Goal: Task Accomplishment & Management: Complete application form

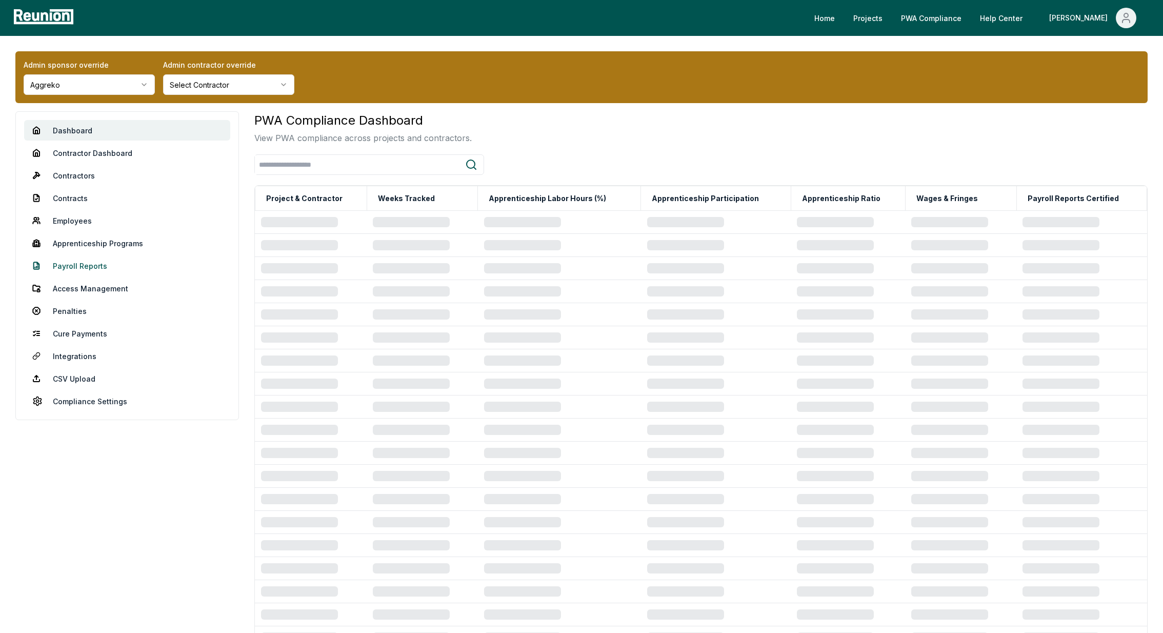
click at [78, 262] on link "Payroll Reports" at bounding box center [127, 265] width 206 height 21
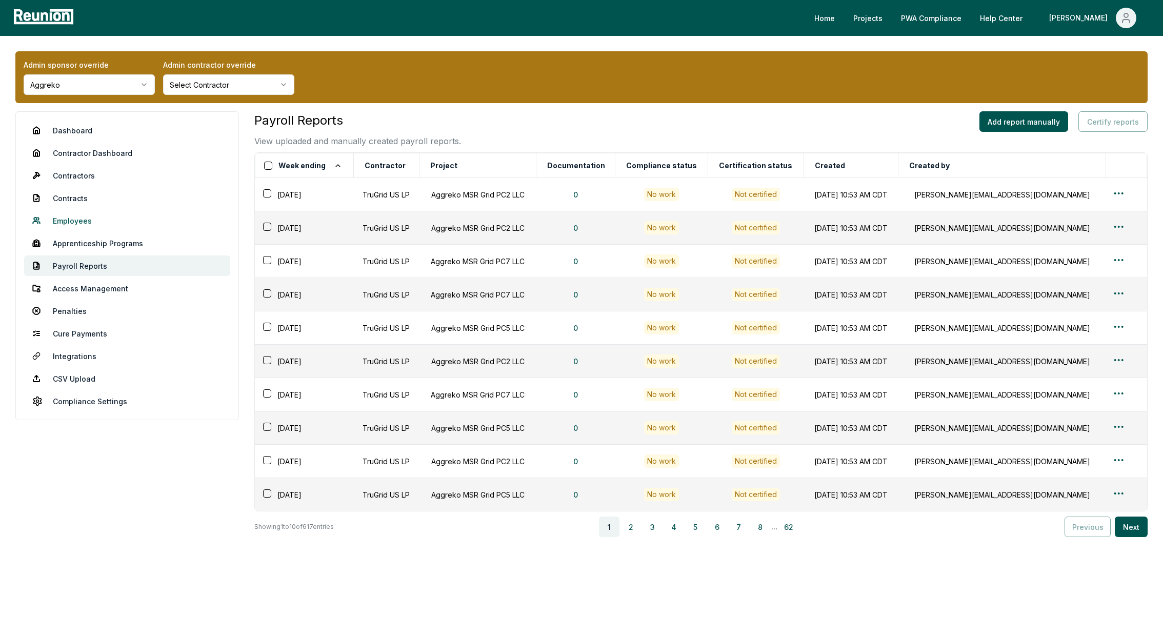
click at [67, 217] on link "Employees" at bounding box center [127, 220] width 206 height 21
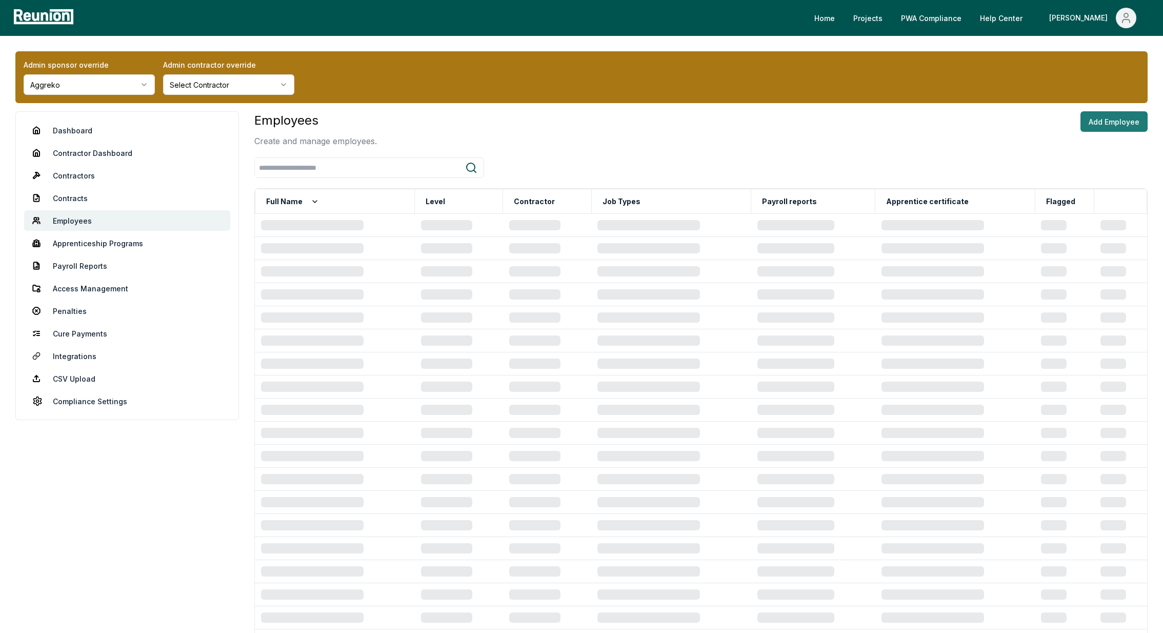
click at [1101, 116] on button "Add Employee" at bounding box center [1113, 121] width 67 height 21
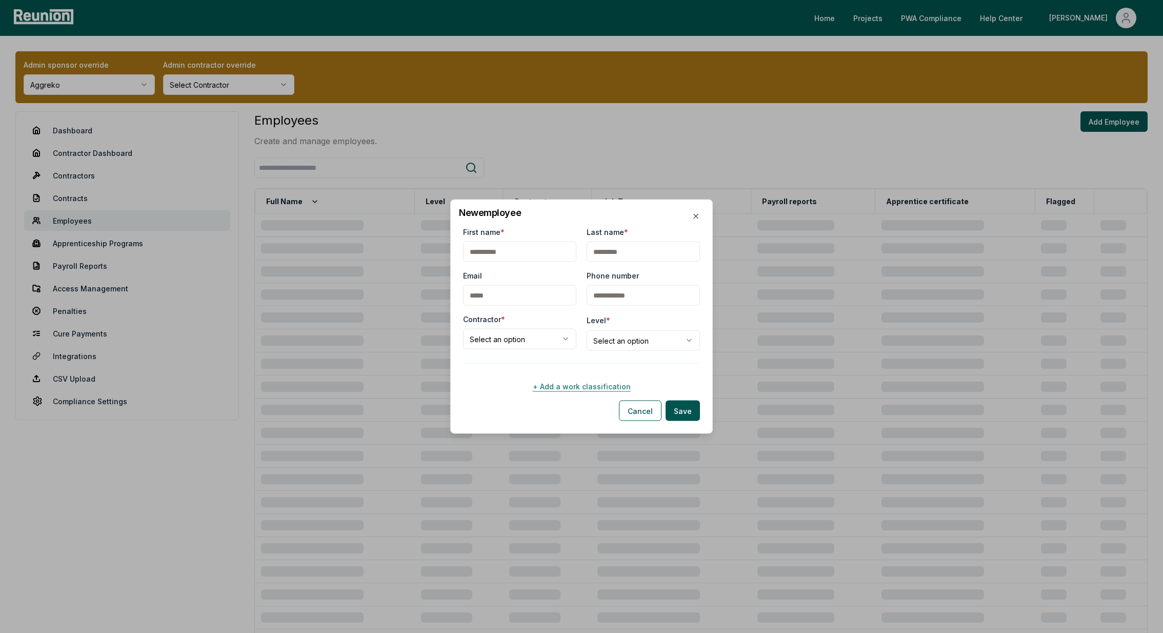
click at [579, 387] on button "+ Add a work classification" at bounding box center [581, 386] width 237 height 21
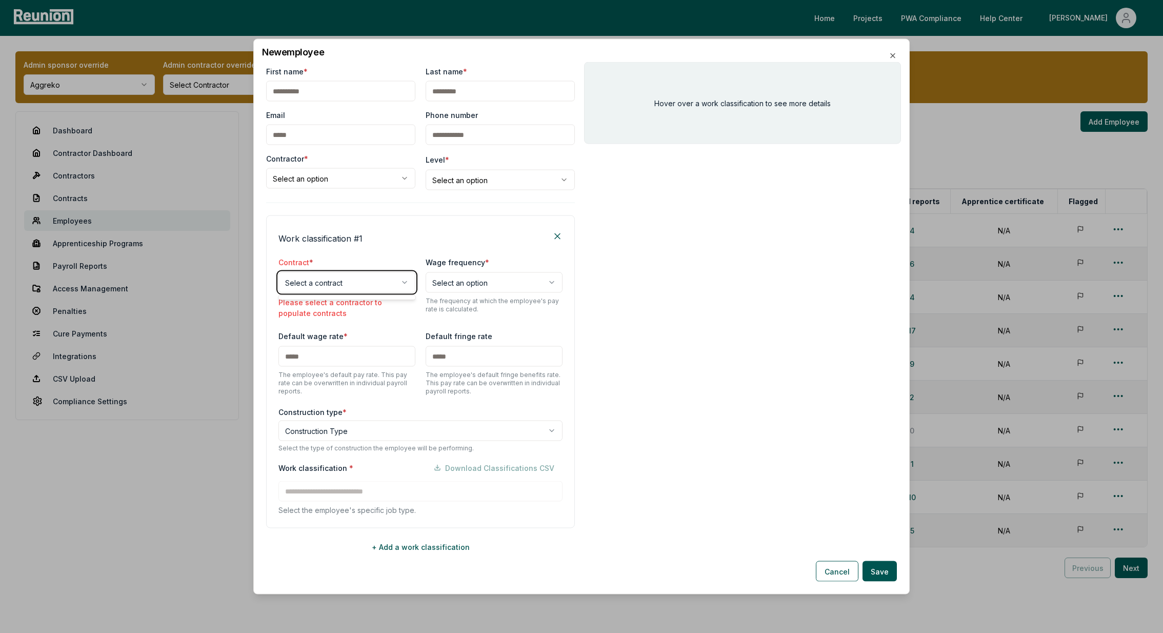
click at [315, 171] on body "Please visit us on your desktop We're working on making our marketplace mobile-…" at bounding box center [581, 337] width 1163 height 675
click at [315, 182] on body "Please visit us on your desktop We're working on making our marketplace mobile-…" at bounding box center [581, 337] width 1163 height 675
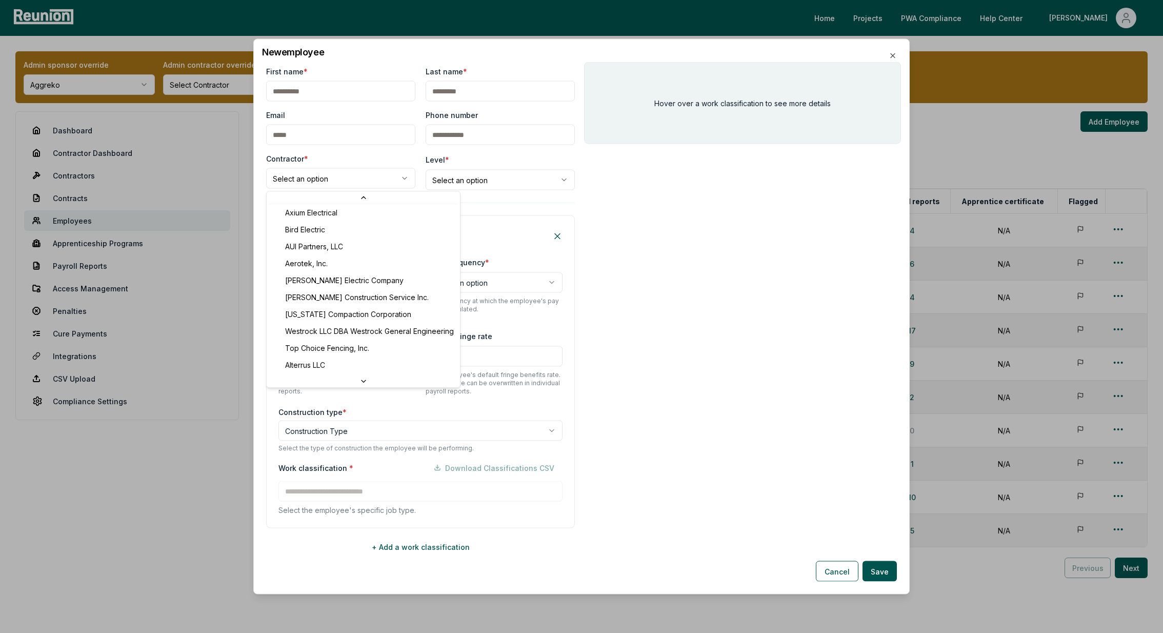
scroll to position [260, 0]
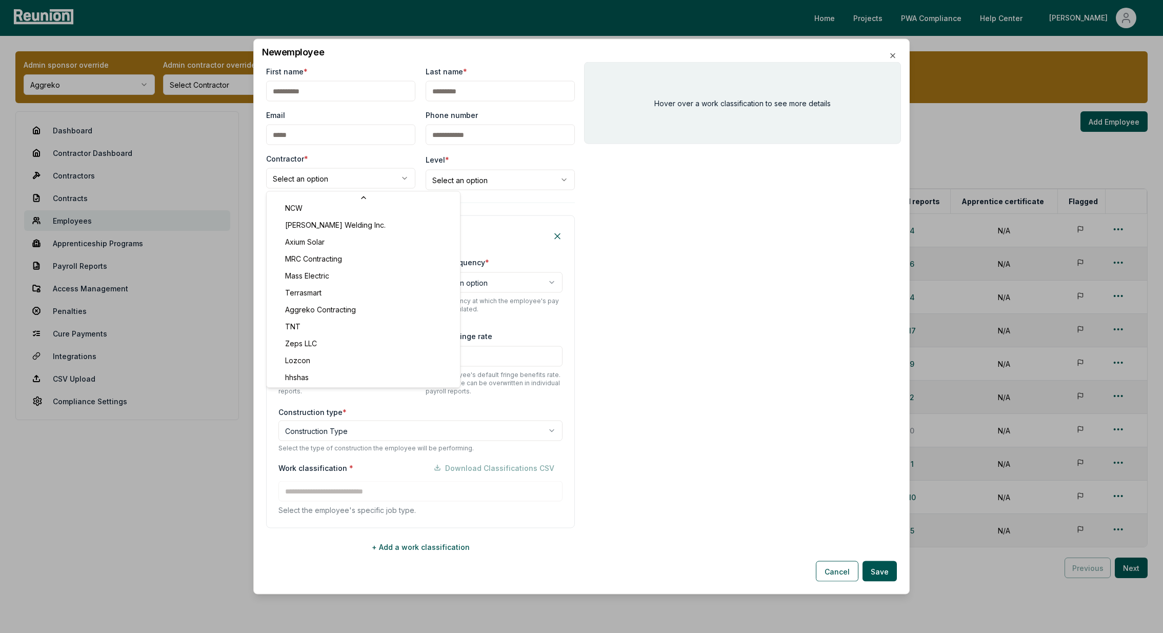
select select "**********"
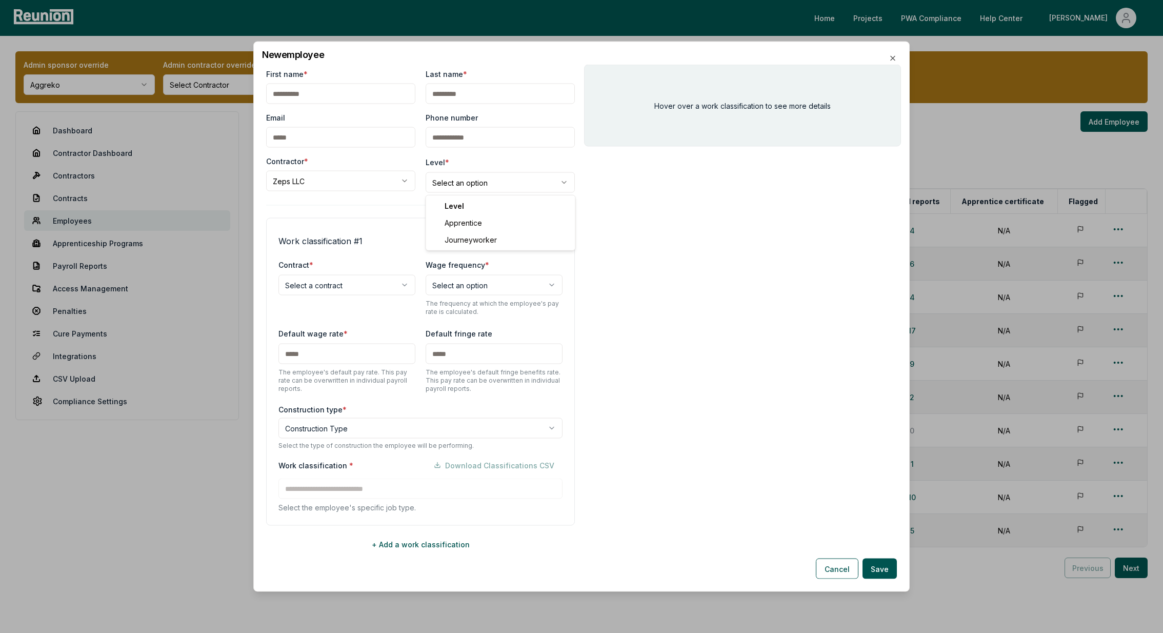
click at [462, 185] on body "Please visit us on your desktop We're working on making our marketplace mobile-…" at bounding box center [581, 337] width 1163 height 675
select select "**********"
click at [351, 280] on body "Please visit us on your desktop We're working on making our marketplace mobile-…" at bounding box center [581, 337] width 1163 height 675
select select "**********"
click at [484, 293] on body "Please visit us on your desktop We're working on making our marketplace mobile-…" at bounding box center [581, 337] width 1163 height 675
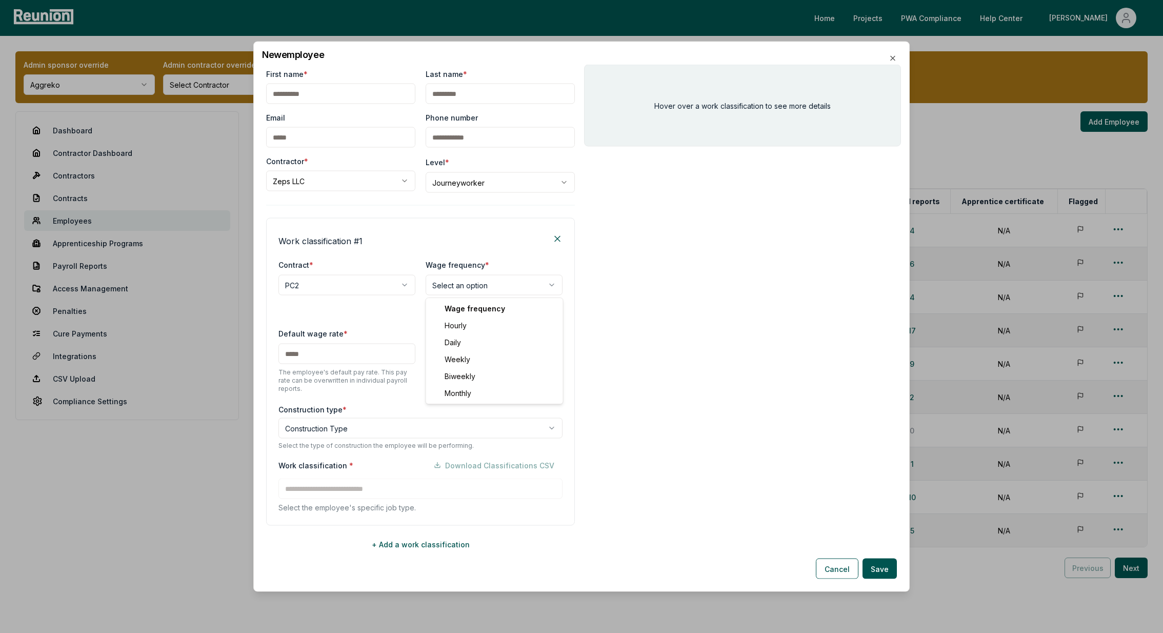
select select "******"
click at [304, 355] on input "text" at bounding box center [346, 354] width 137 height 21
type input "***"
click at [300, 426] on body "Please visit us on your desktop We're working on making our marketplace mobile-…" at bounding box center [581, 337] width 1163 height 675
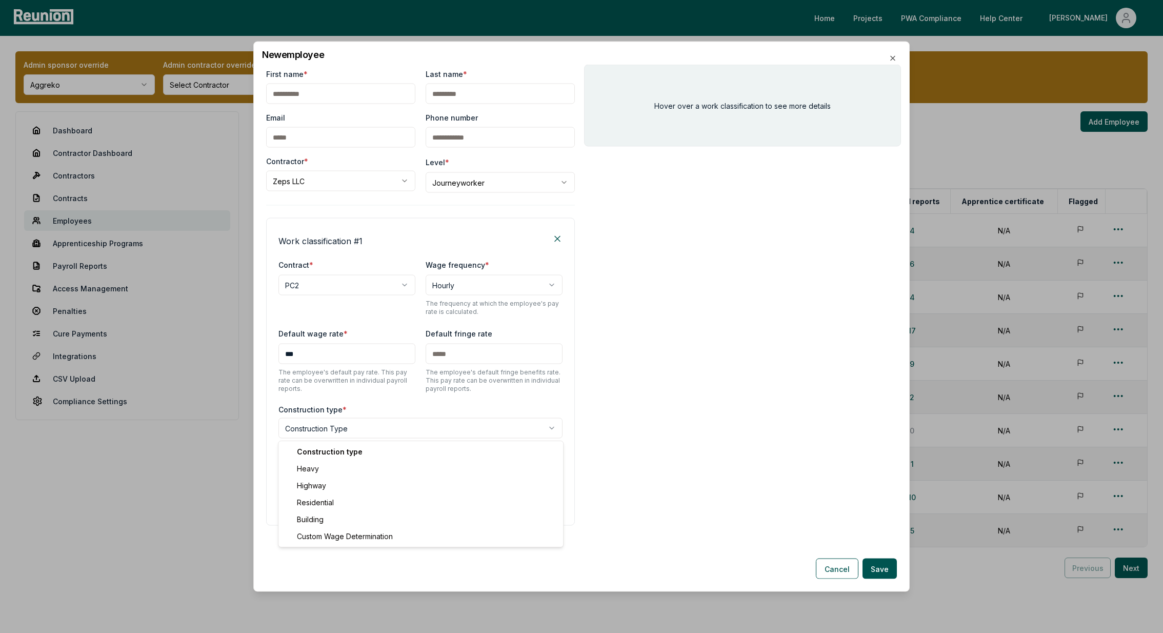
select select "*****"
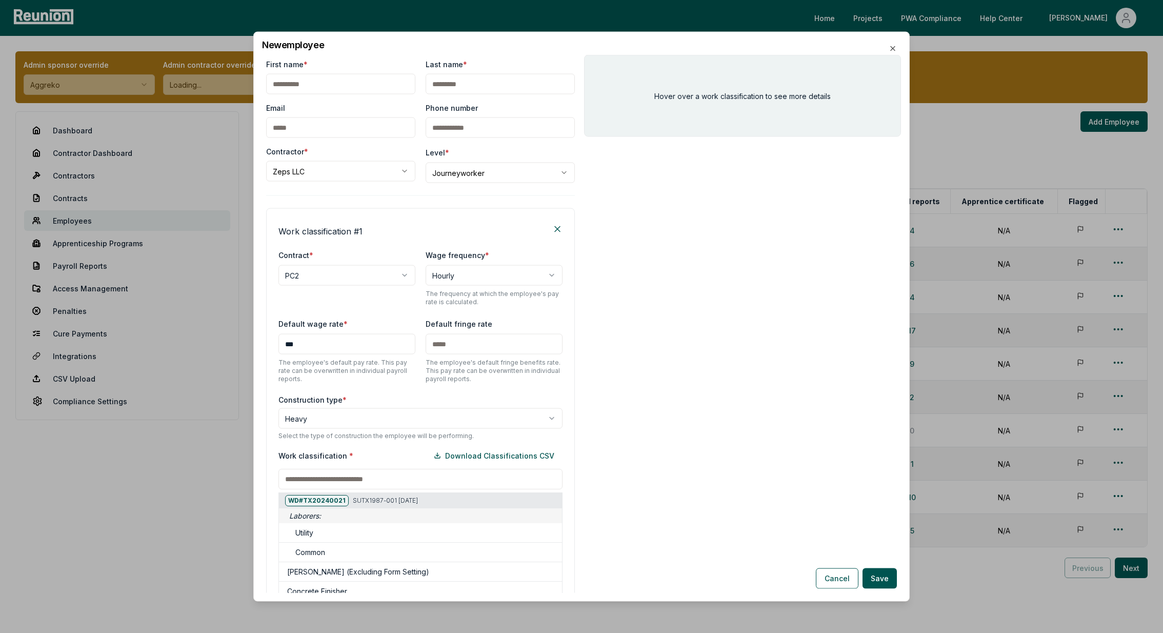
drag, startPoint x: 317, startPoint y: 485, endPoint x: 297, endPoint y: 404, distance: 83.0
click at [317, 484] on div "Work classification * Download Classifications CSV WD# TX20240021 SUTX1987-001 …" at bounding box center [420, 571] width 284 height 252
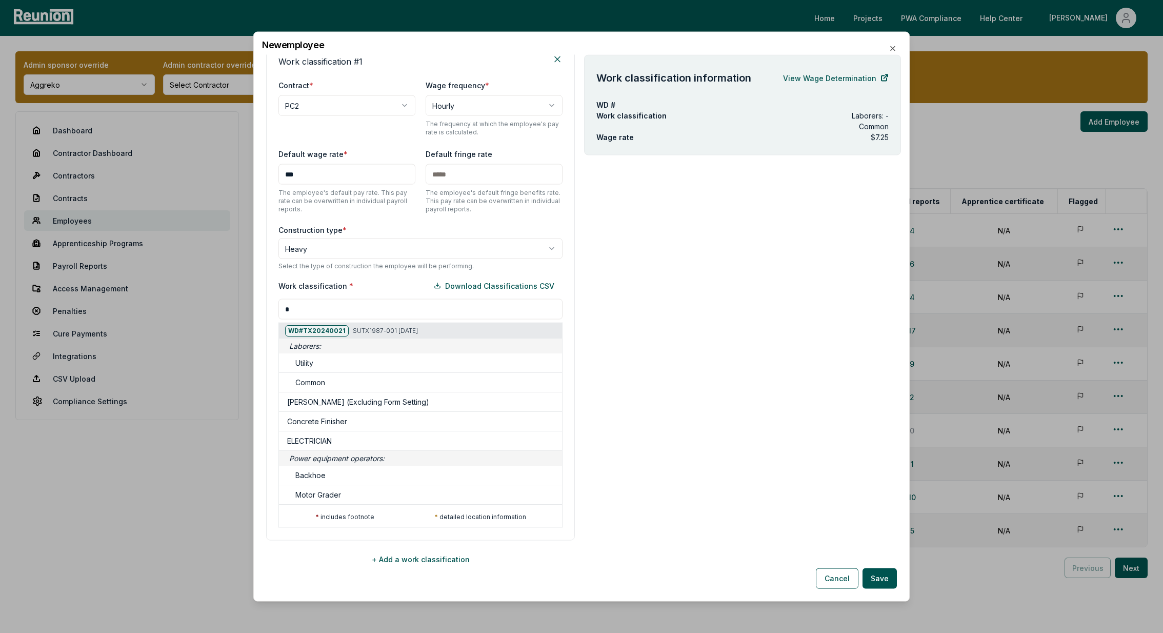
scroll to position [172, 0]
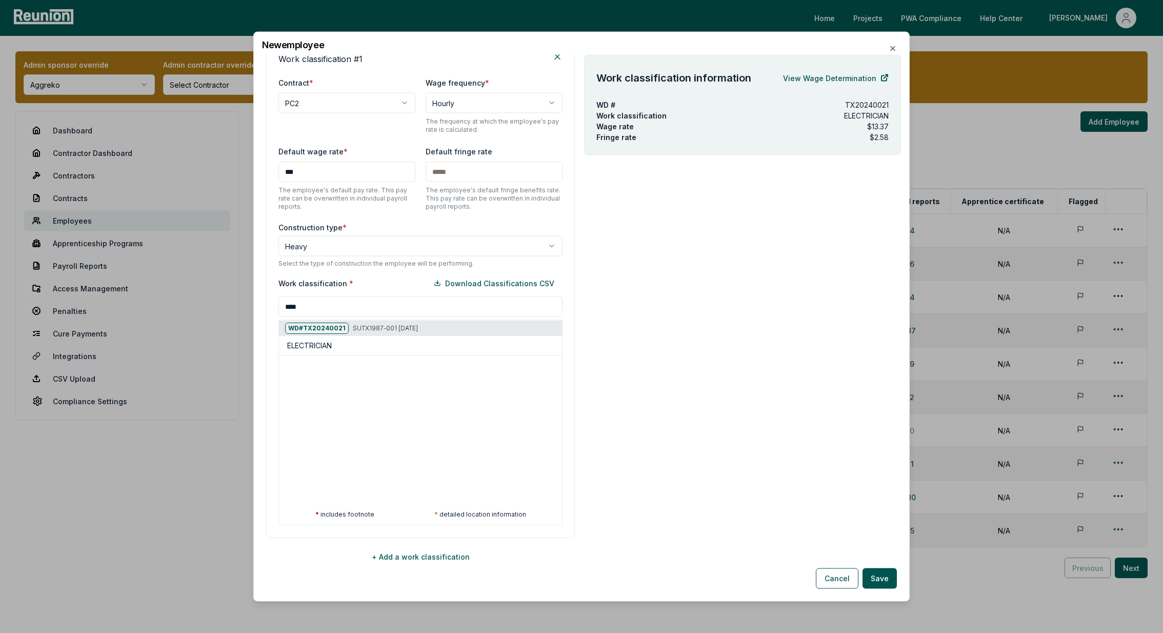
type input "****"
click at [343, 248] on div at bounding box center [278, 394] width 1163 height 633
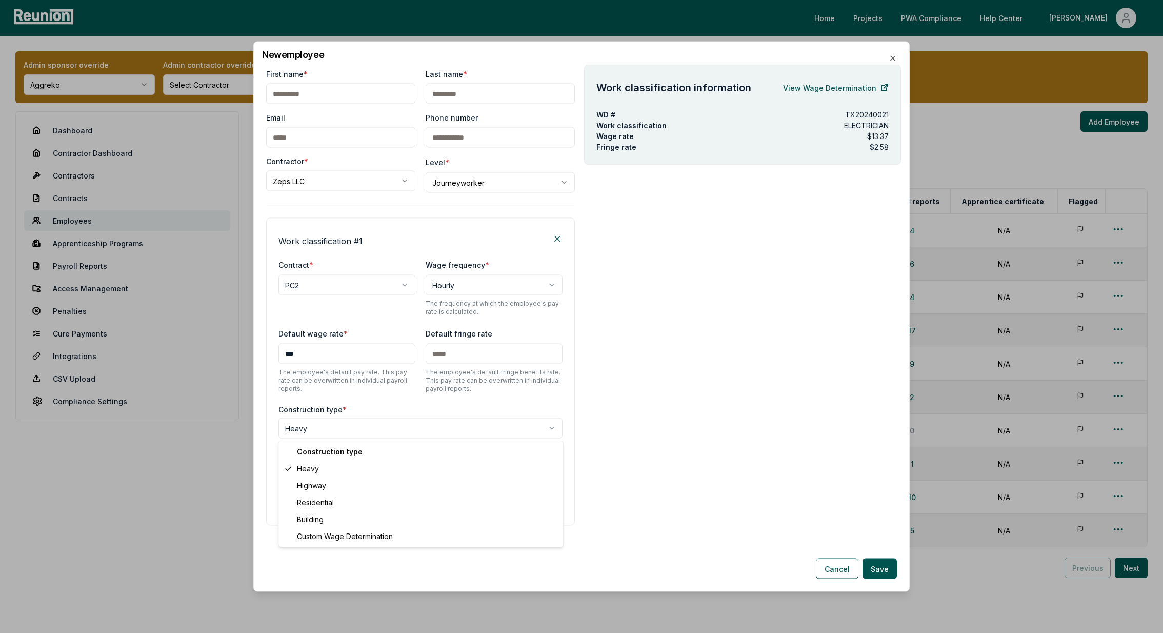
click at [302, 426] on body "Please visit us on your desktop We're working on making our marketplace mobile-…" at bounding box center [581, 337] width 1163 height 675
select select "********"
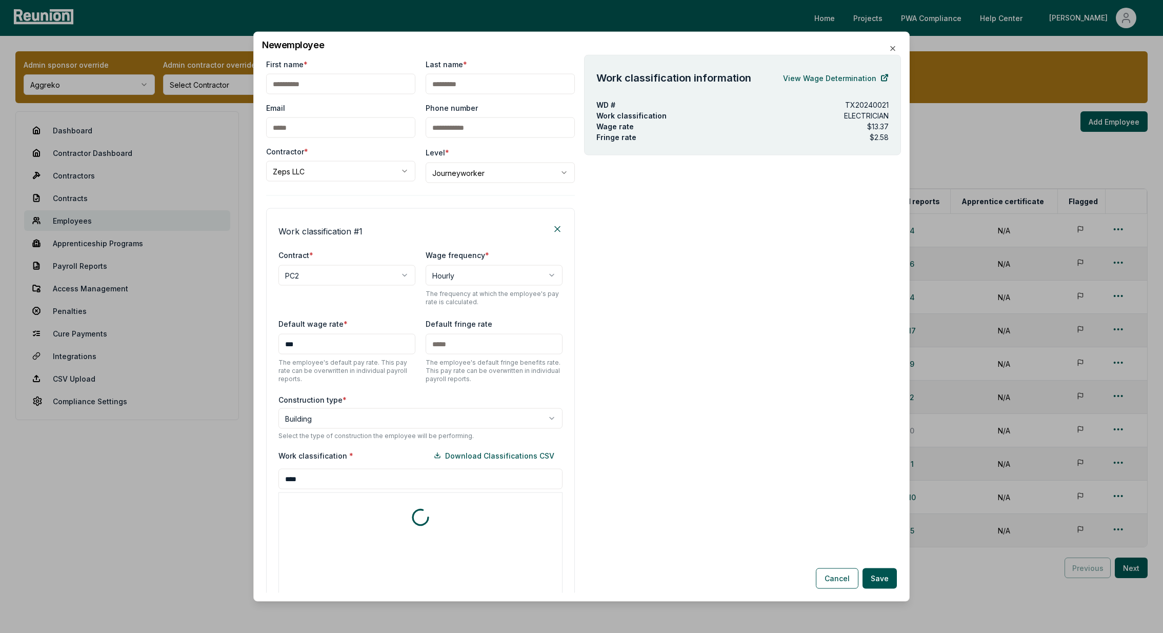
click at [310, 487] on div "Work classification * Download Classifications CSV **** * includes footnote * d…" at bounding box center [420, 571] width 284 height 252
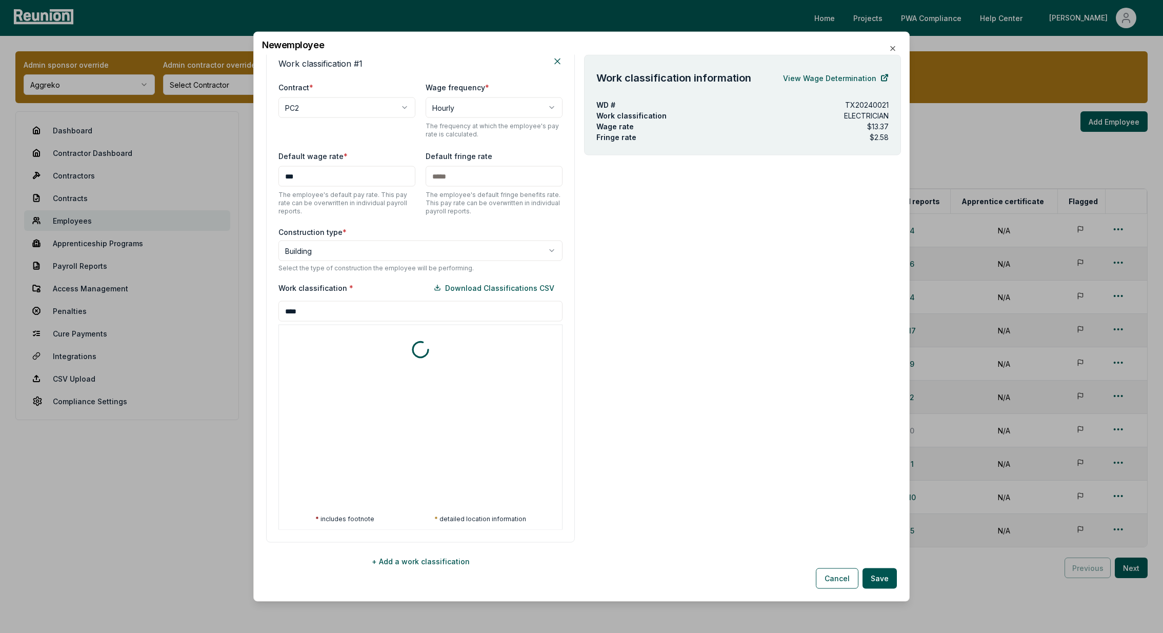
scroll to position [174, 0]
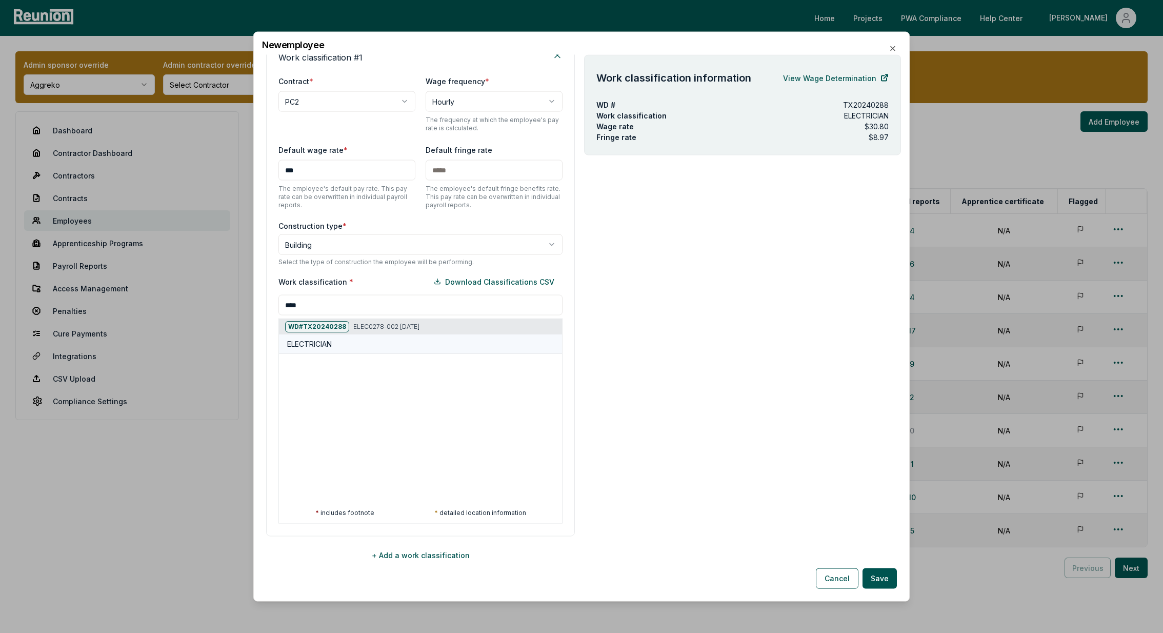
click at [356, 346] on div "ELECTRICIAN" at bounding box center [422, 343] width 271 height 11
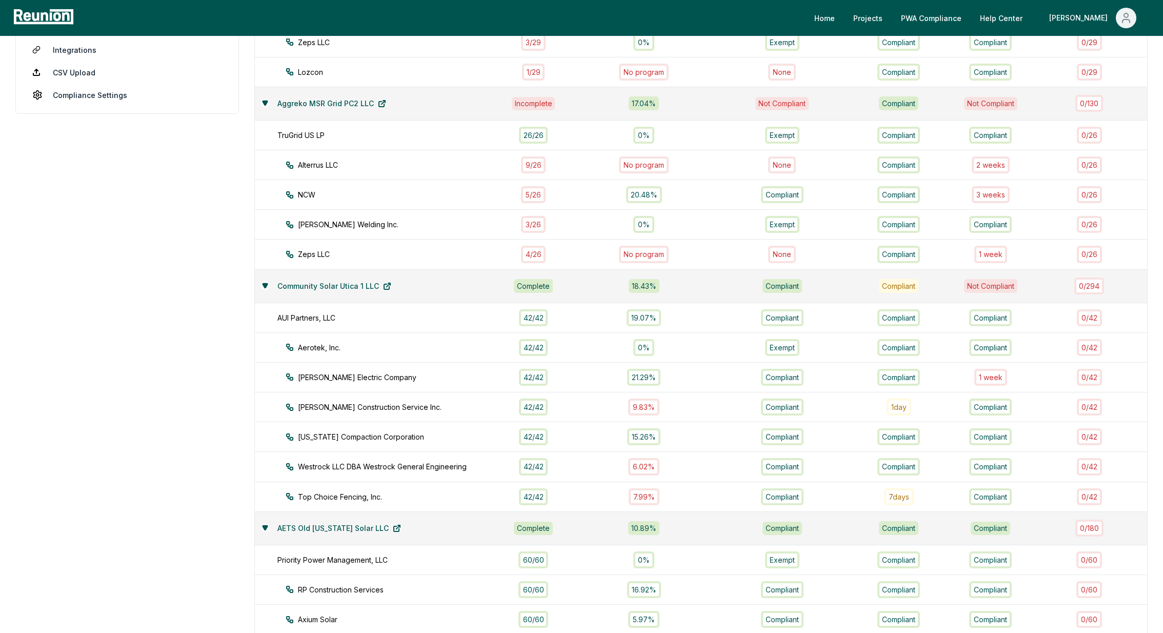
scroll to position [308, 0]
click at [1005, 248] on div "1 week" at bounding box center [990, 252] width 33 height 17
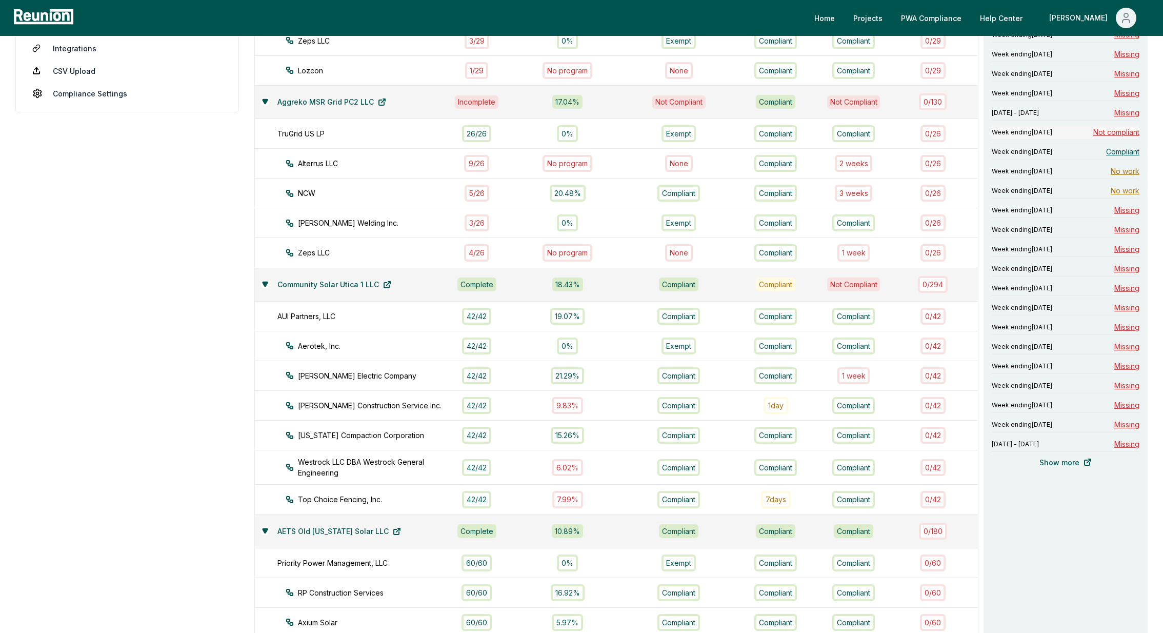
click at [1116, 130] on span "Not compliant" at bounding box center [1116, 132] width 46 height 11
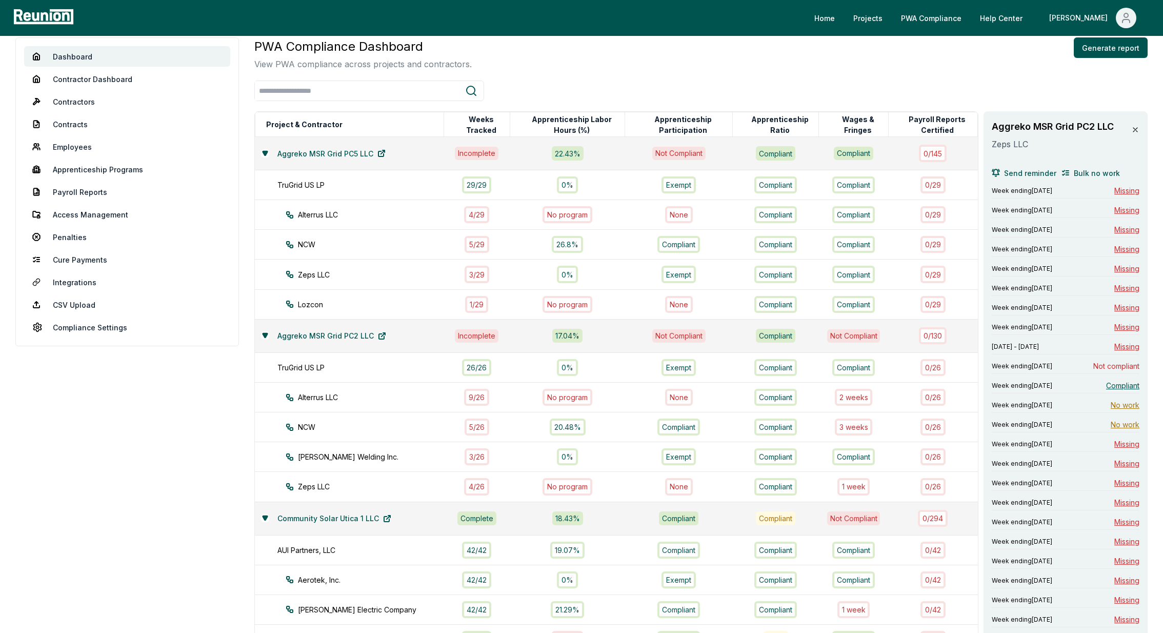
scroll to position [69, 0]
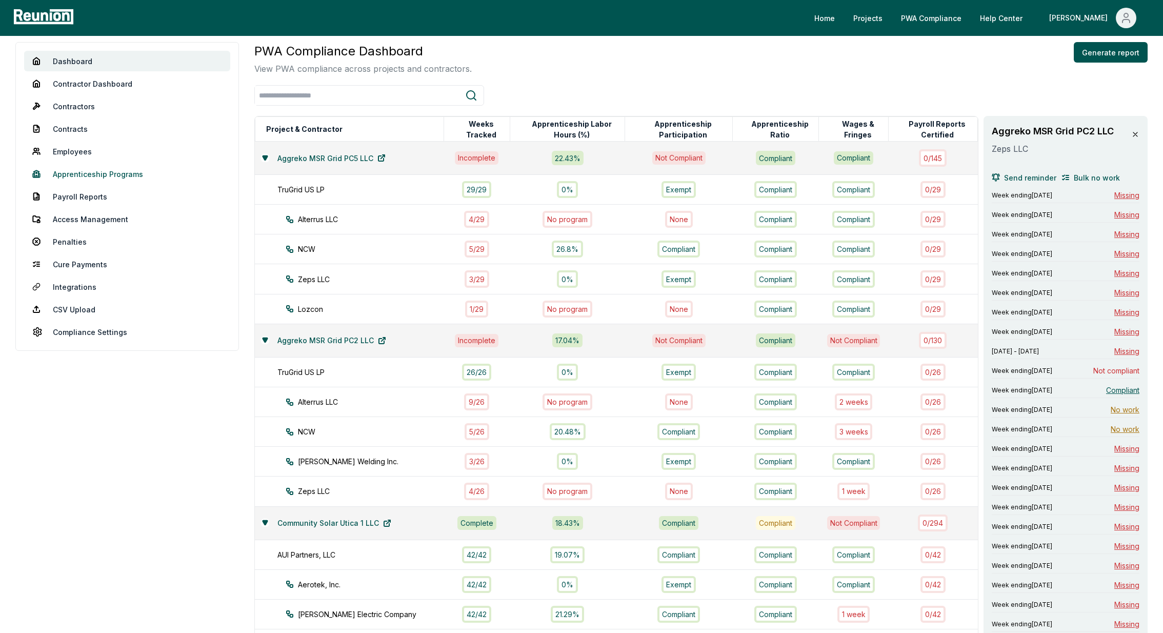
click at [76, 173] on link "Apprenticeship Programs" at bounding box center [127, 174] width 206 height 21
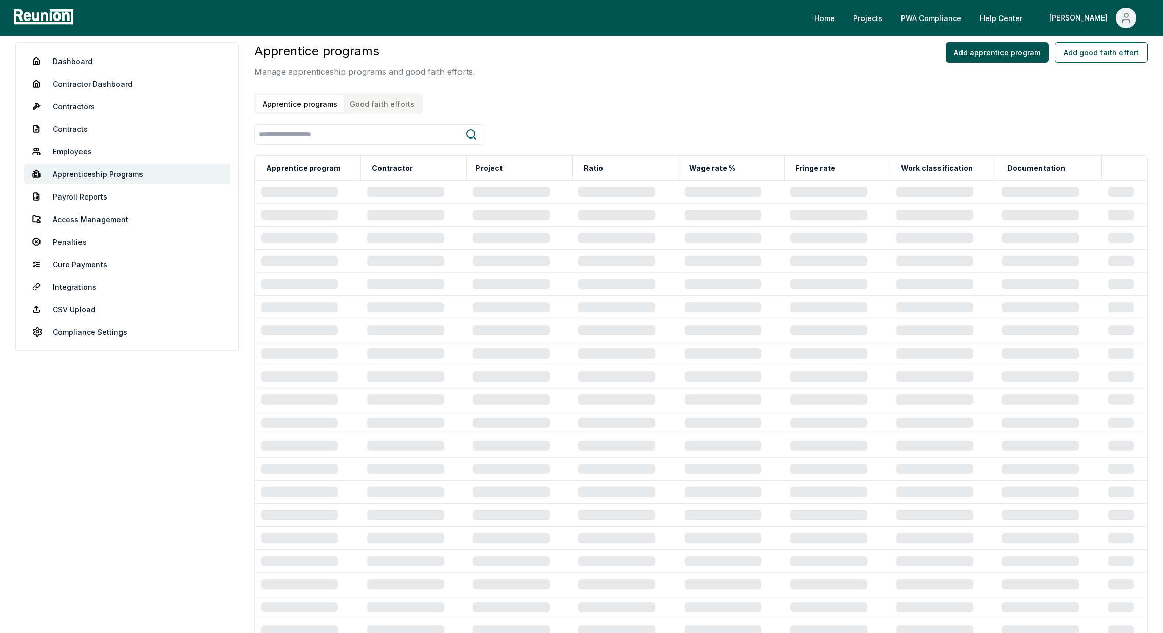
click at [389, 107] on button "Good faith efforts" at bounding box center [382, 103] width 77 height 17
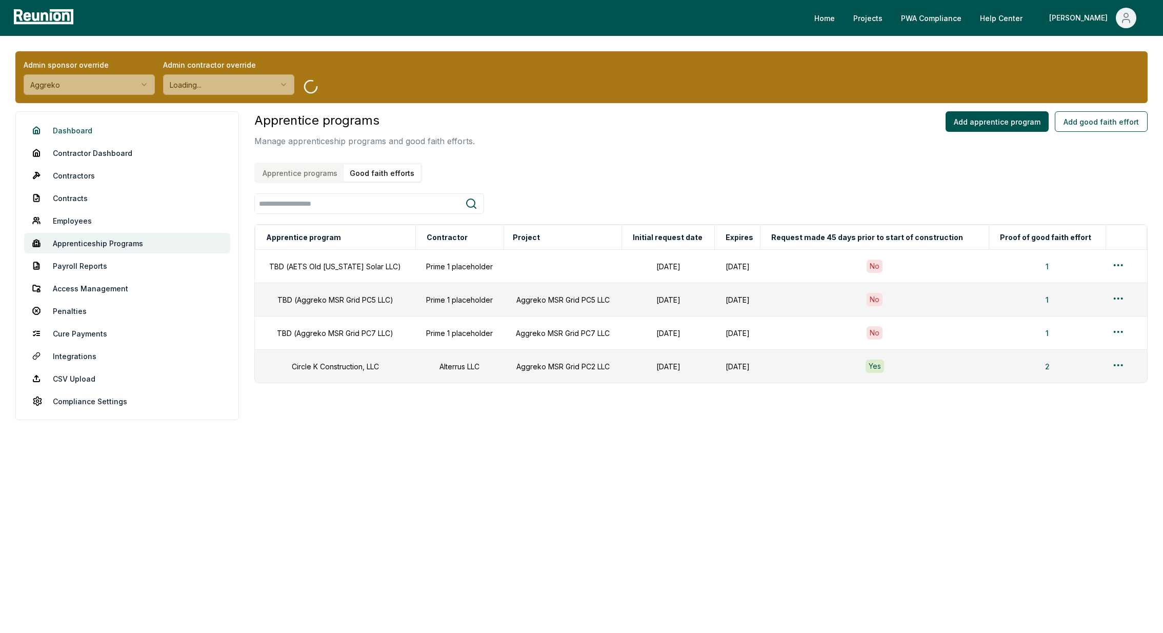
click at [89, 124] on link "Dashboard" at bounding box center [127, 130] width 206 height 21
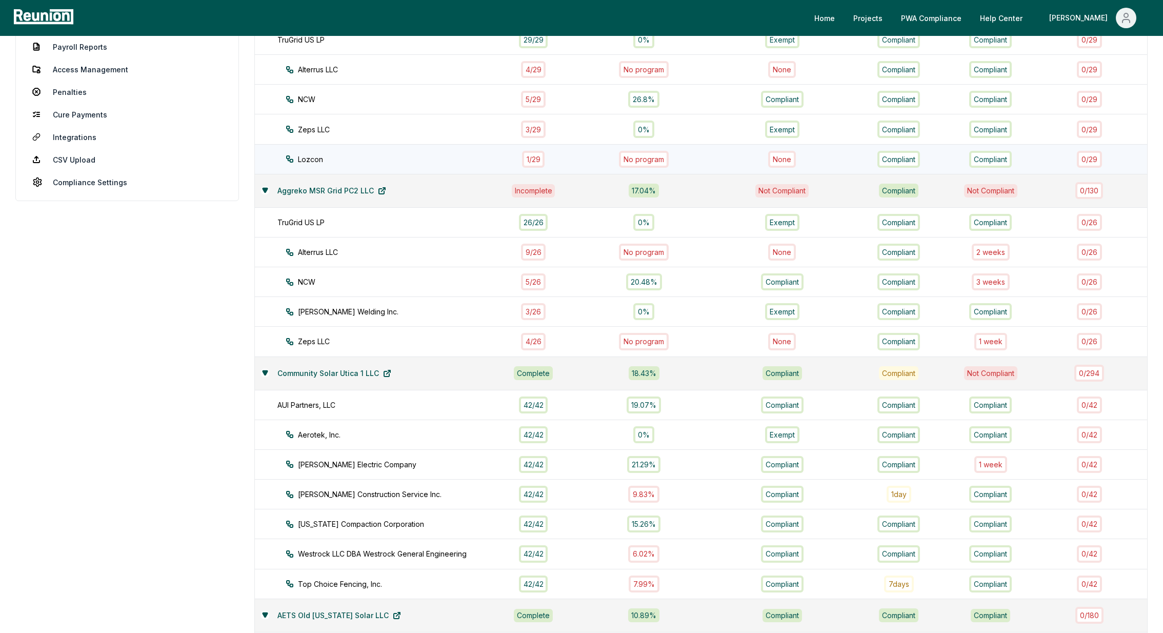
scroll to position [238, 0]
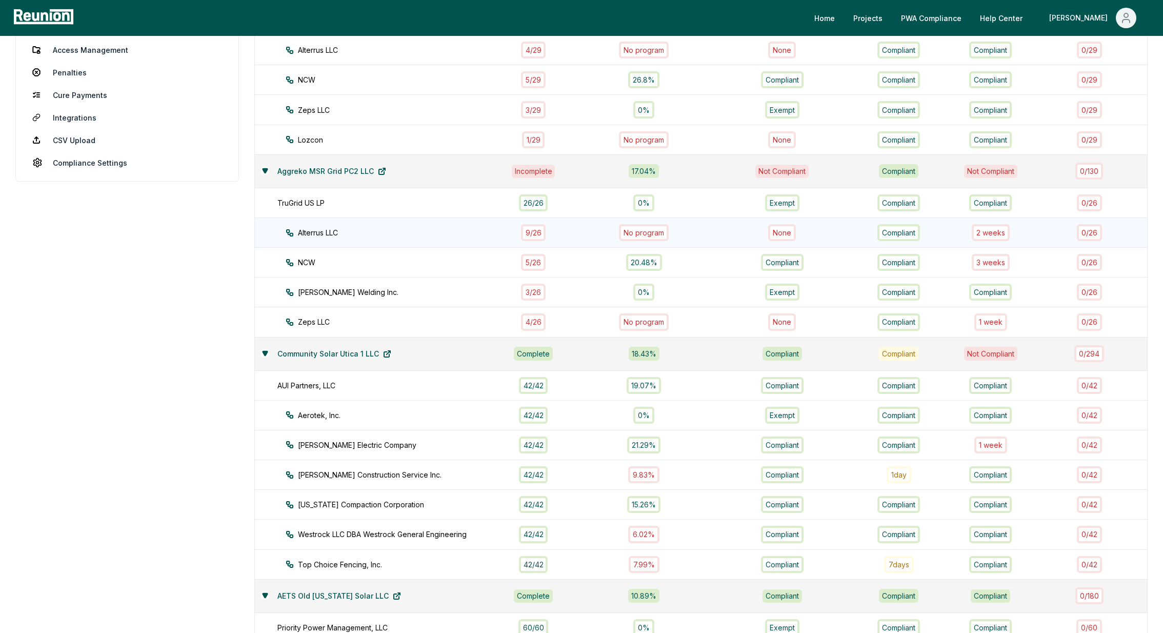
click at [1000, 230] on div "2 week s" at bounding box center [991, 232] width 38 height 17
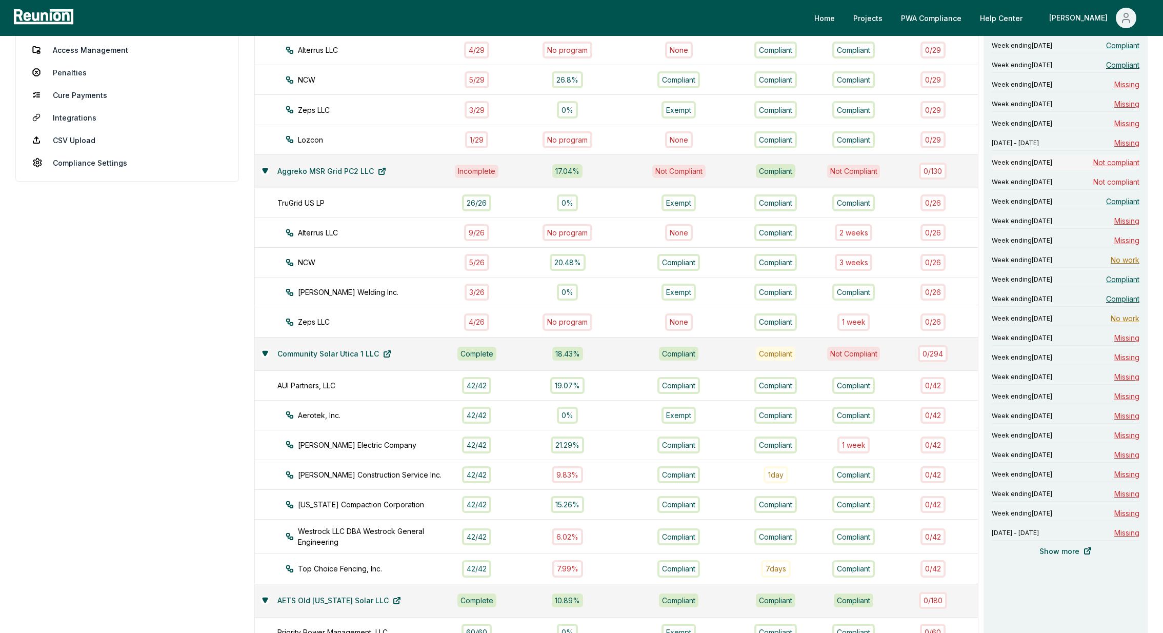
click at [1113, 165] on span "Not compliant" at bounding box center [1116, 162] width 46 height 11
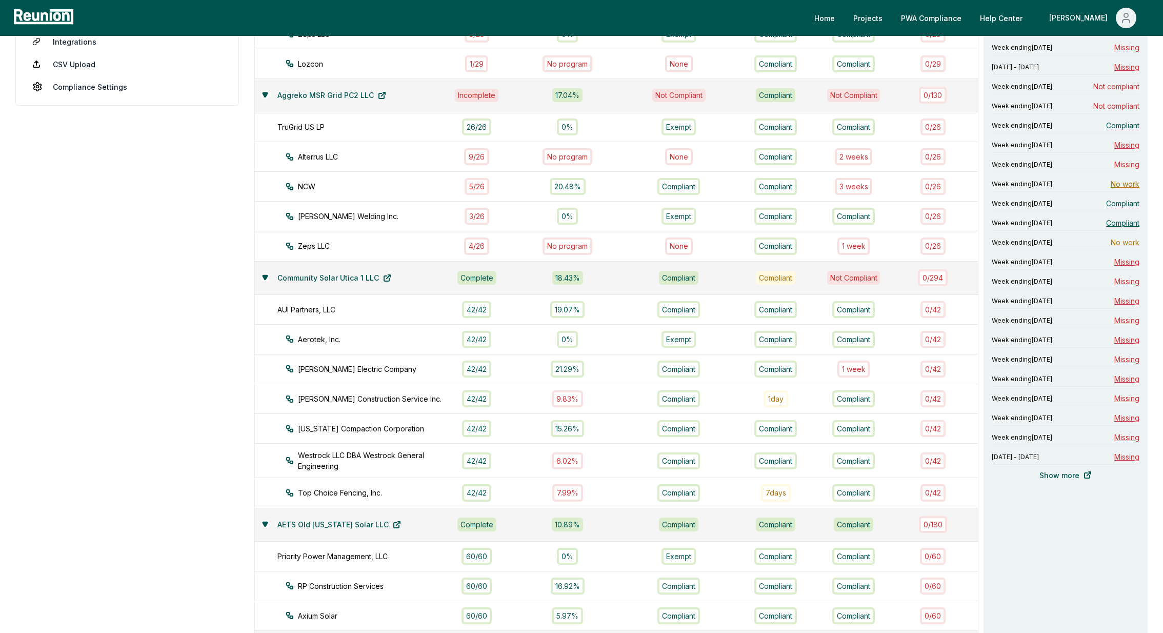
scroll to position [0, 0]
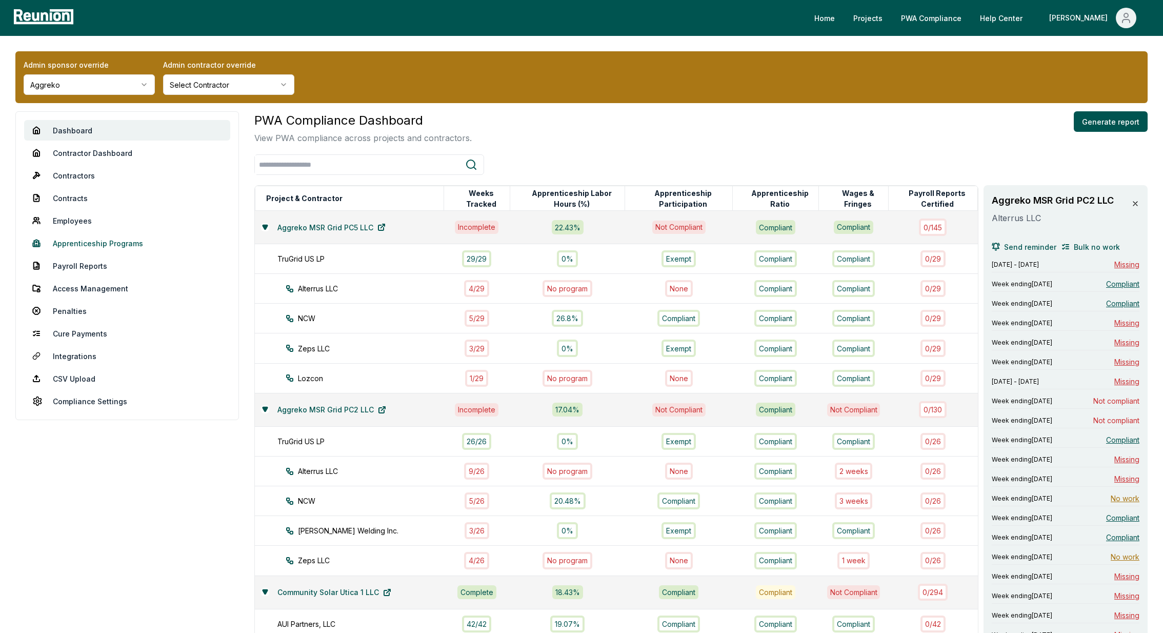
click at [76, 243] on link "Apprenticeship Programs" at bounding box center [127, 243] width 206 height 21
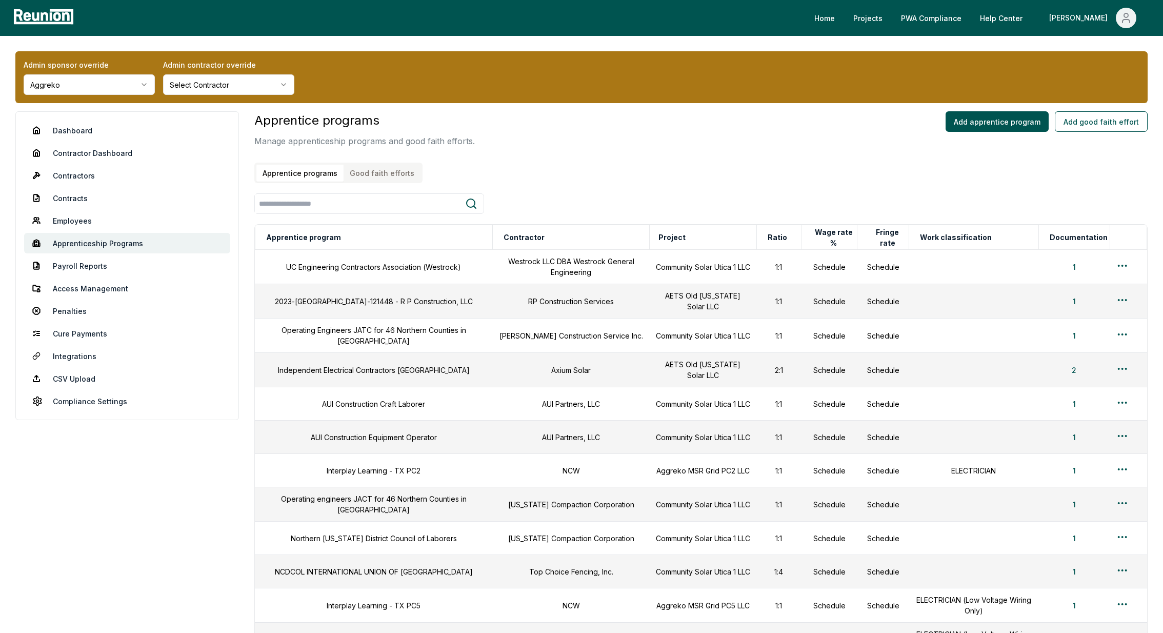
click at [384, 180] on button "Good faith efforts" at bounding box center [382, 173] width 77 height 17
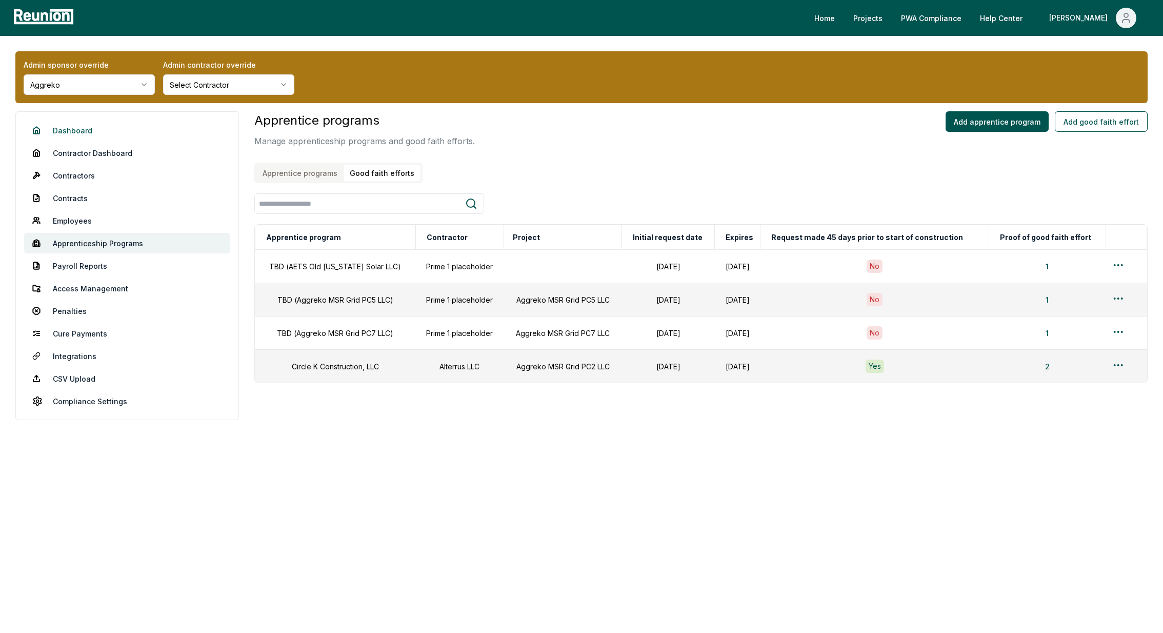
click at [91, 123] on link "Dashboard" at bounding box center [127, 130] width 206 height 21
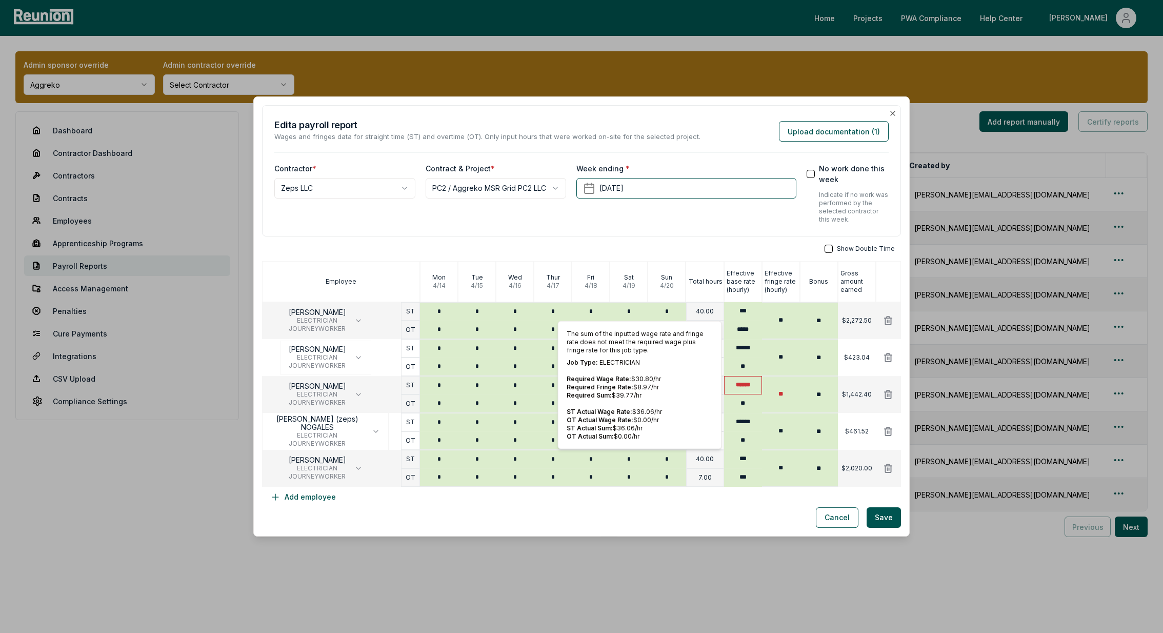
click at [749, 386] on input "******" at bounding box center [743, 385] width 38 height 18
type input "******"
click at [810, 128] on button "Upload documentation ( 1 )" at bounding box center [834, 131] width 110 height 21
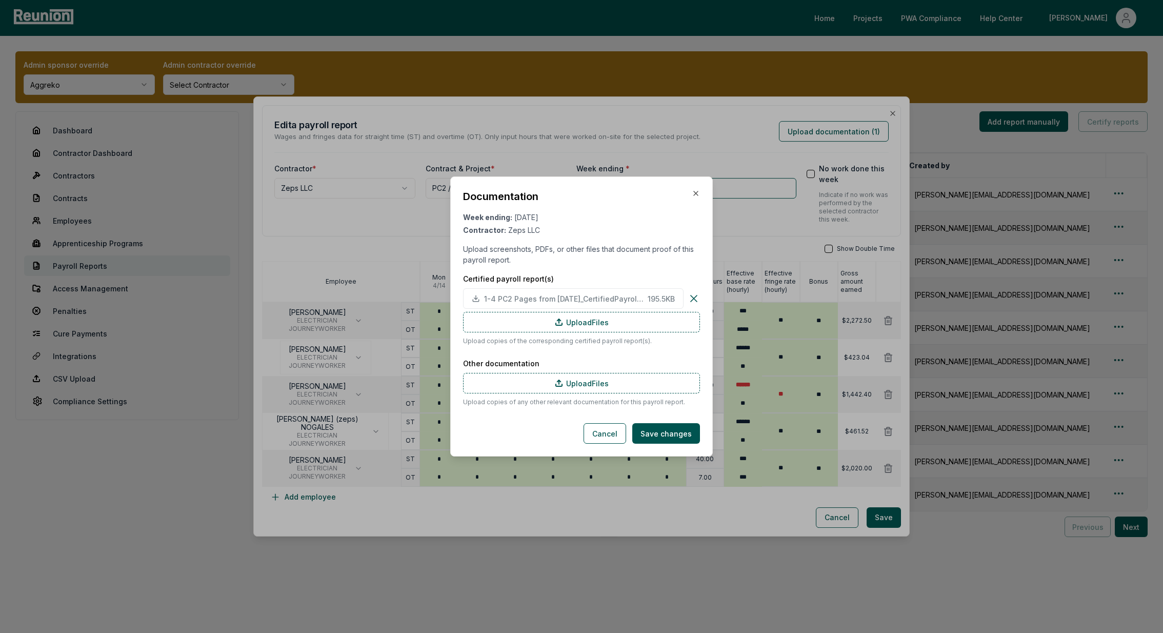
click at [725, 127] on div at bounding box center [581, 316] width 1163 height 633
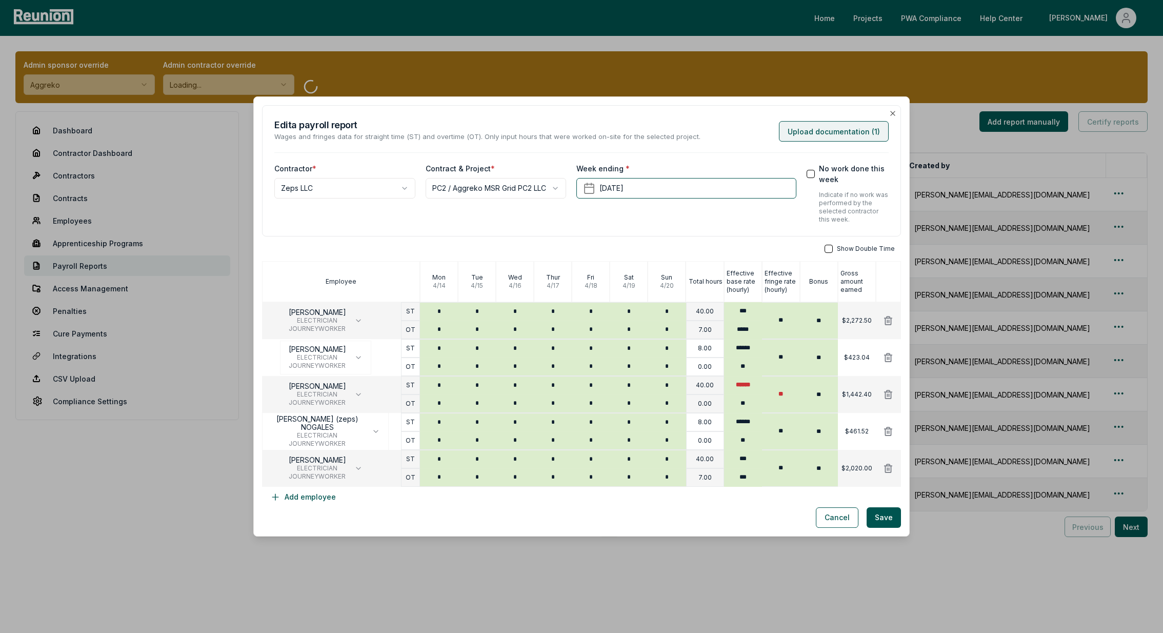
click at [821, 136] on button "Upload documentation ( 1 )" at bounding box center [834, 131] width 110 height 21
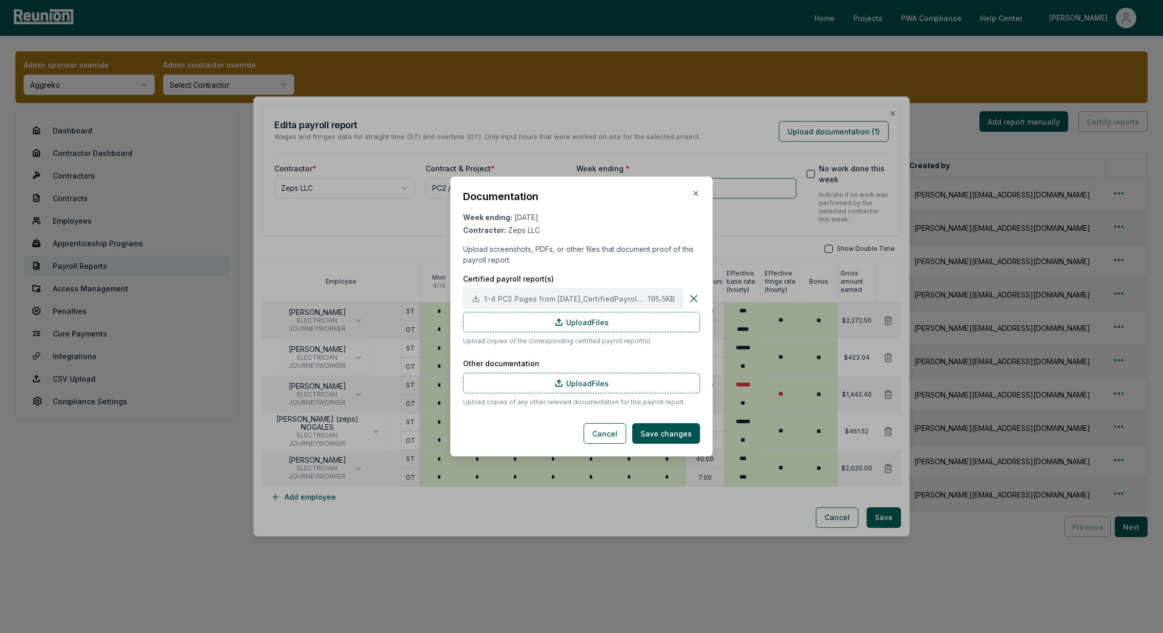
click at [536, 292] on button "1-4 PC2 Pages from May.2025_CertifiedPayrollReports_Part2.TruGrid.pdf 195.5 KB" at bounding box center [573, 298] width 220 height 21
click at [698, 195] on icon "button" at bounding box center [696, 193] width 4 height 4
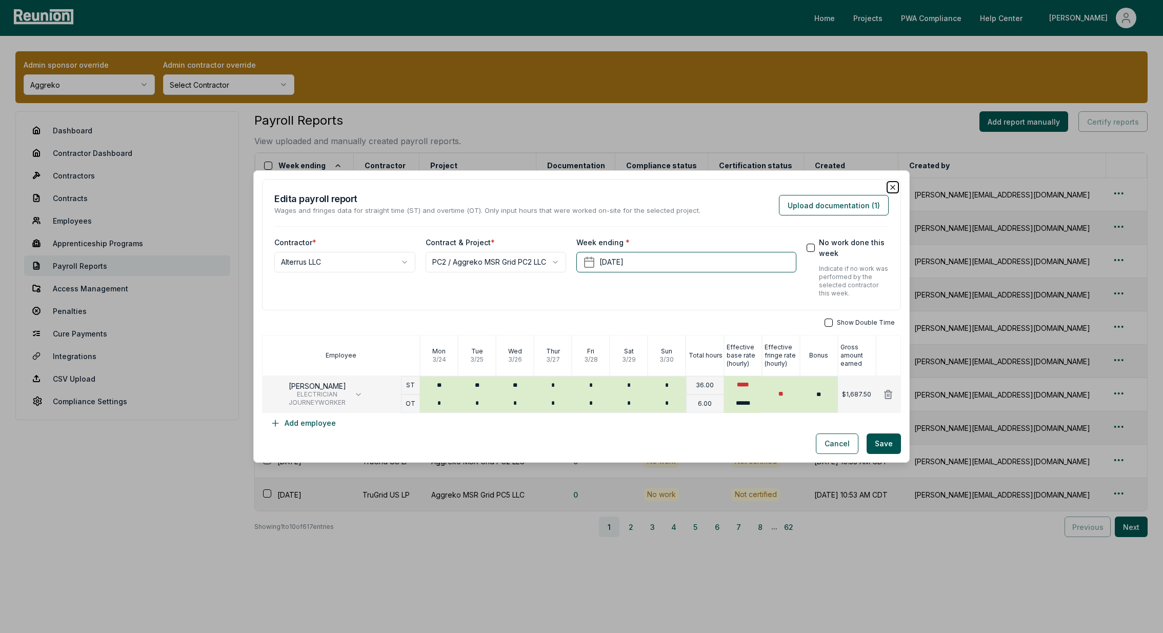
click at [893, 185] on icon "button" at bounding box center [893, 187] width 8 height 8
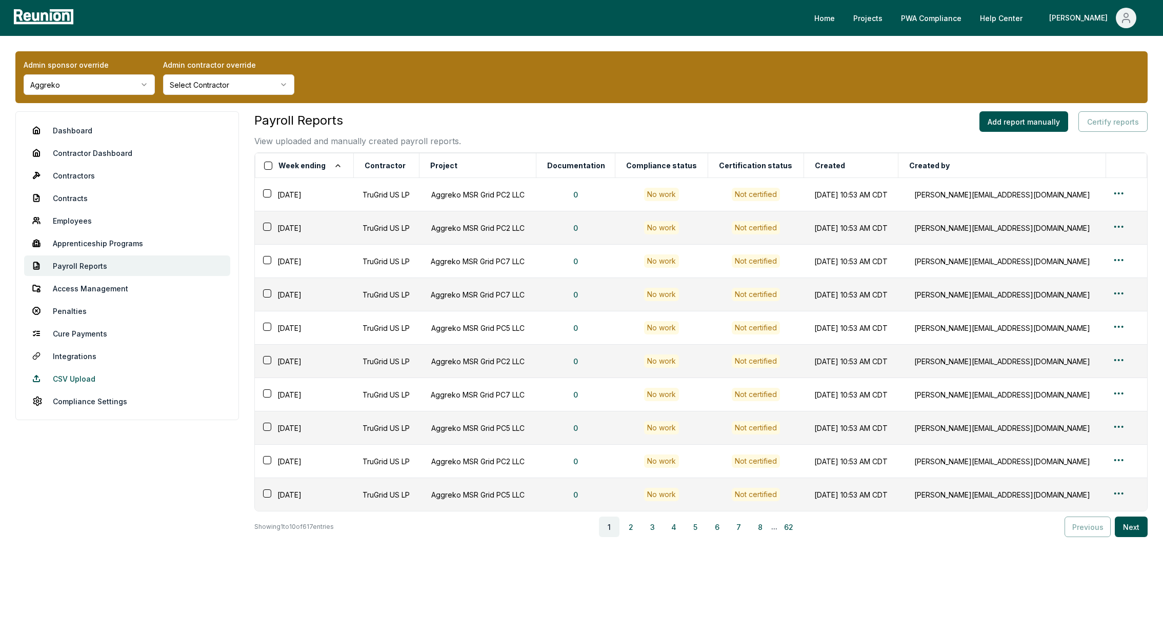
click at [86, 379] on link "CSV Upload" at bounding box center [127, 378] width 206 height 21
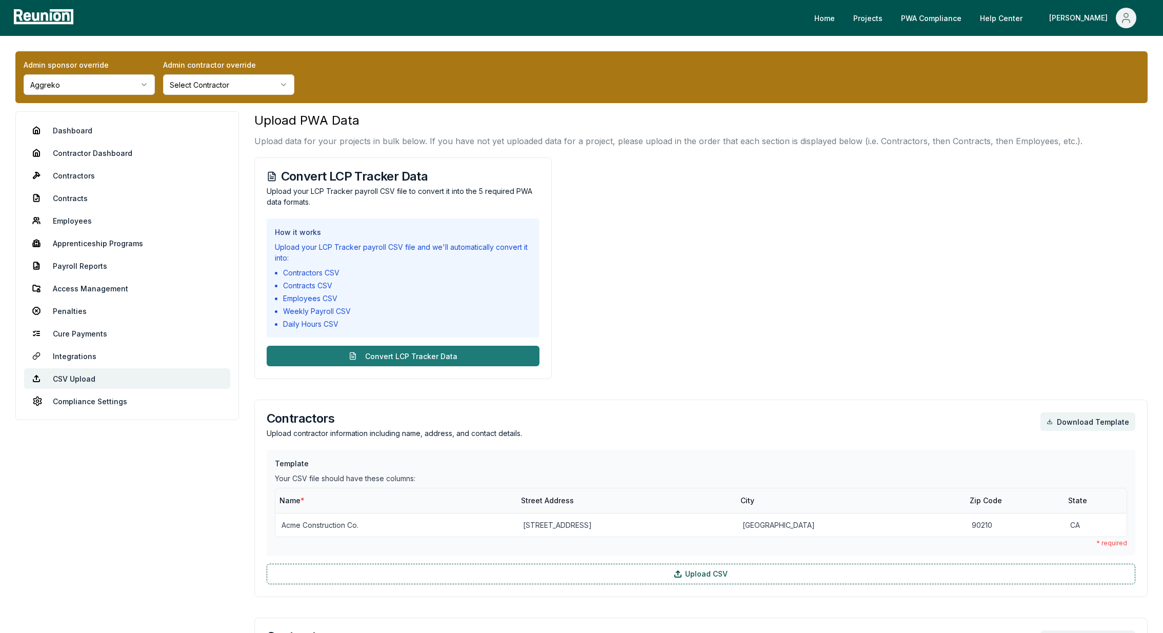
click at [368, 354] on button "Convert LCP Tracker Data" at bounding box center [403, 356] width 273 height 21
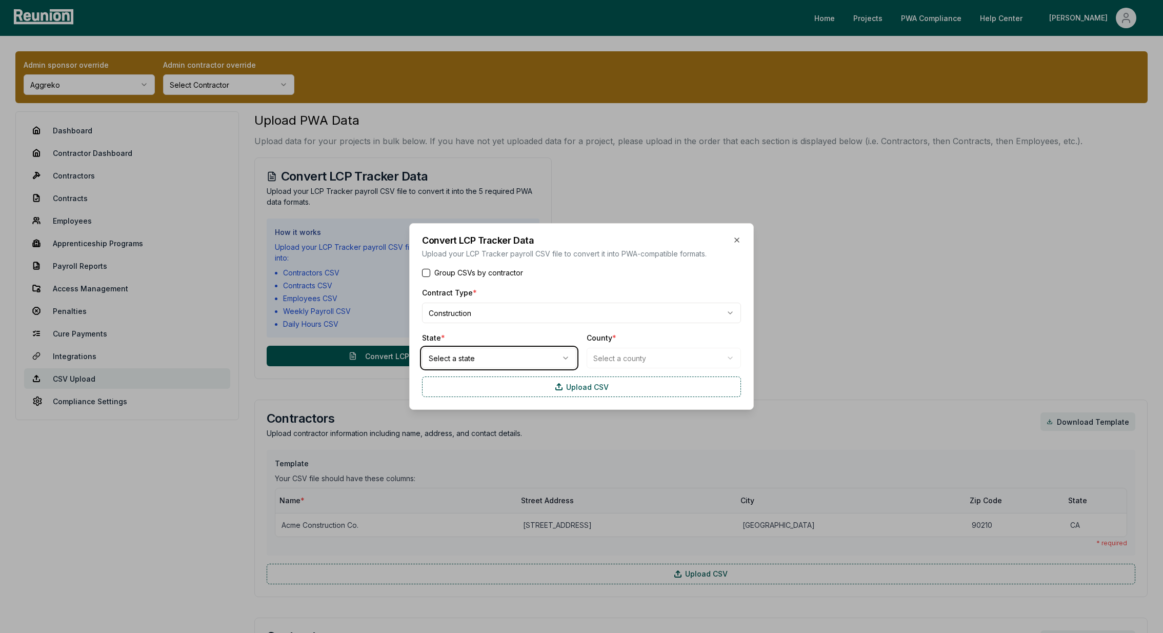
click at [504, 323] on div "Contract Type * Construction State * Select a state County * Select a county" at bounding box center [581, 327] width 319 height 82
click at [429, 275] on button "Group CSVs by contractor" at bounding box center [426, 273] width 8 height 8
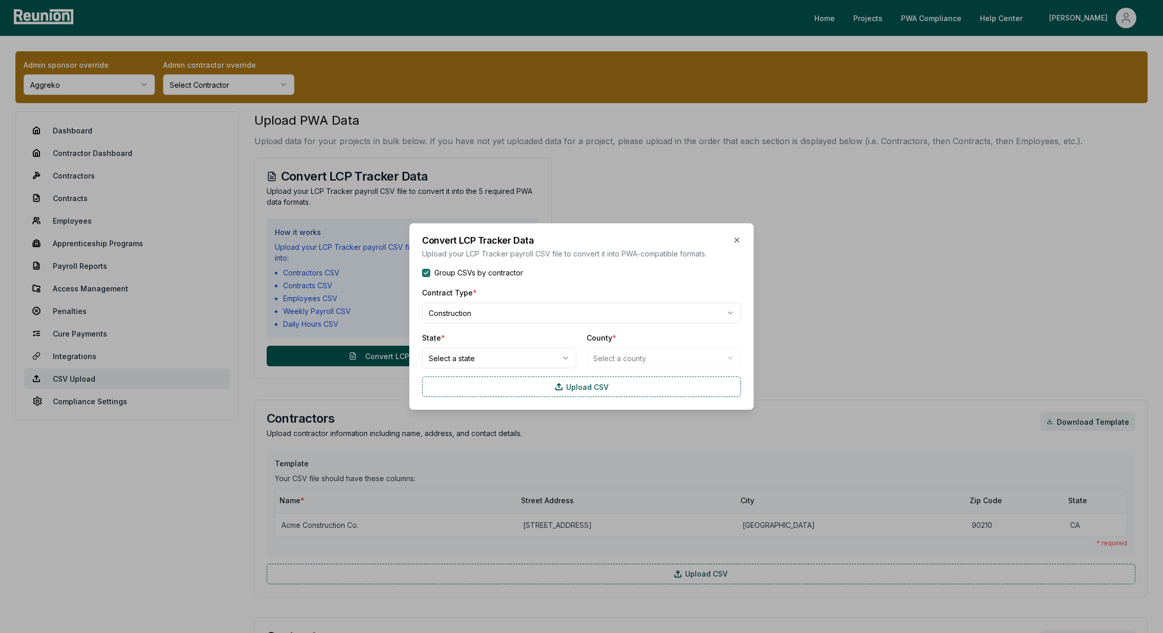
click at [428, 274] on button "Group CSVs by contractor" at bounding box center [426, 273] width 8 height 8
click at [429, 271] on button "Group CSVs by contractor" at bounding box center [426, 273] width 8 height 8
type button "on"
click at [163, 530] on div at bounding box center [581, 316] width 1163 height 633
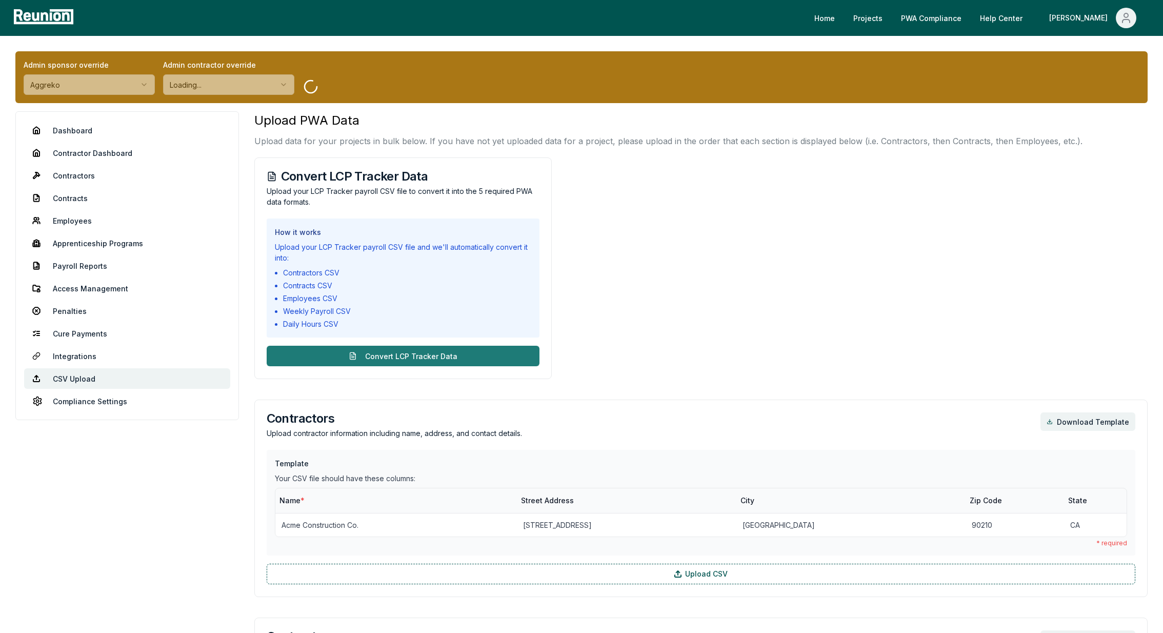
click at [391, 353] on button "Convert LCP Tracker Data" at bounding box center [403, 356] width 273 height 21
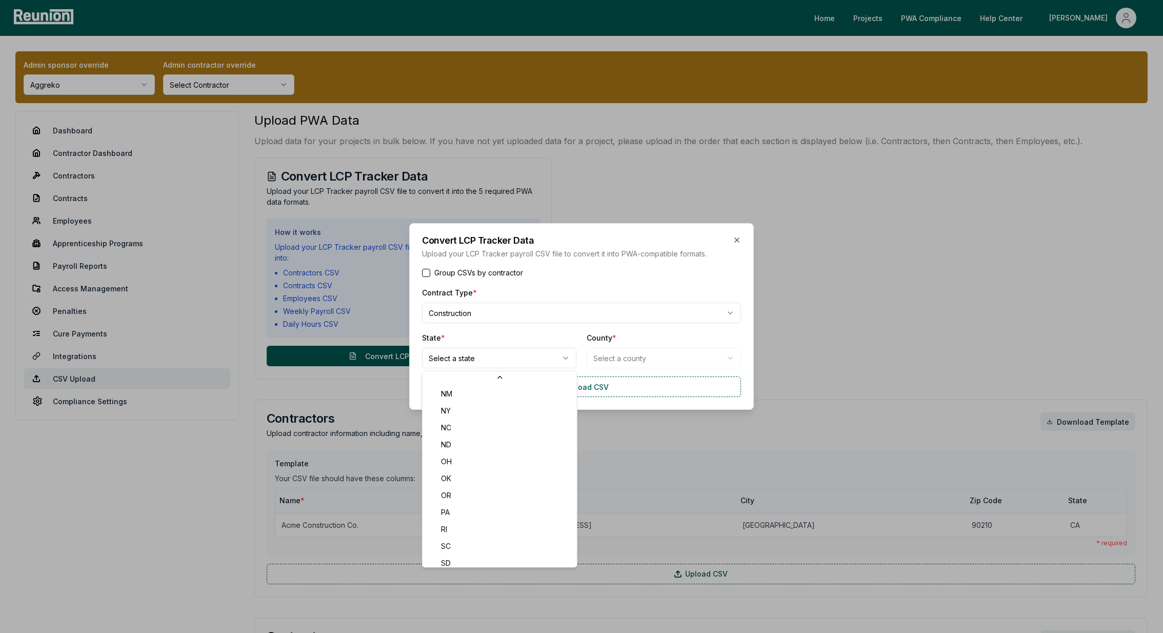
scroll to position [700, 0]
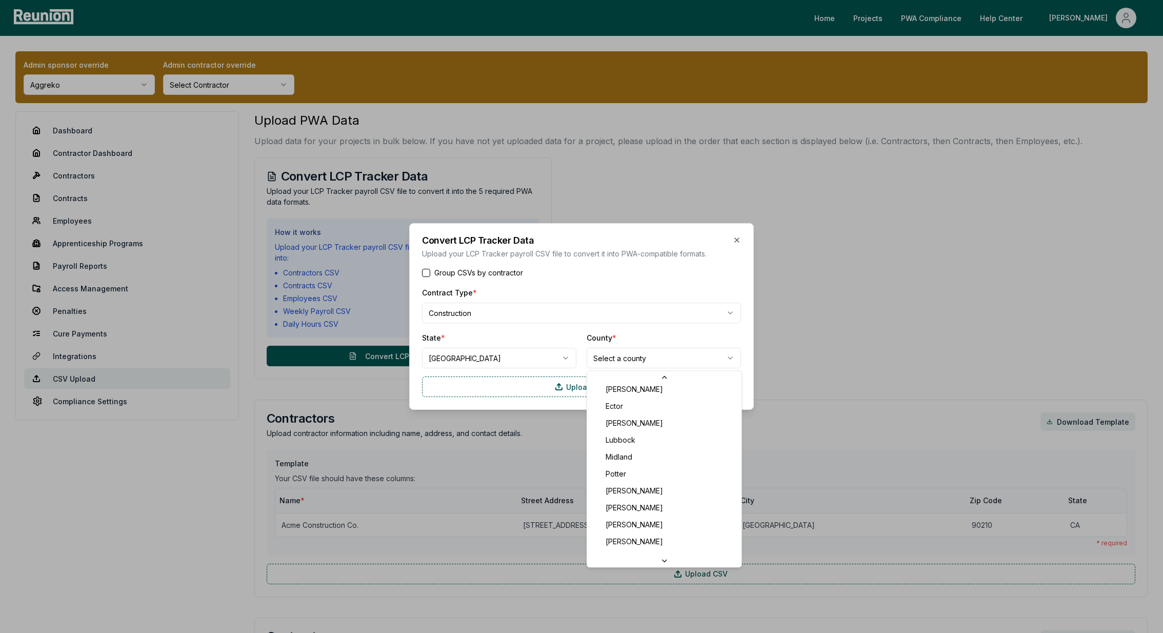
scroll to position [4135, 0]
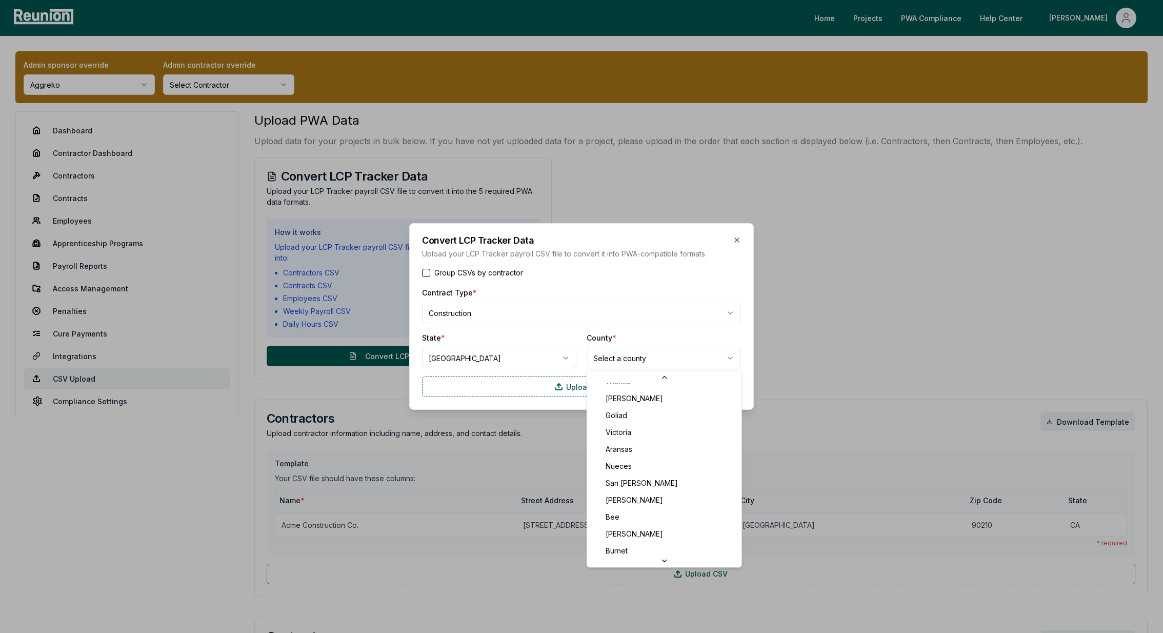
scroll to position [565, 0]
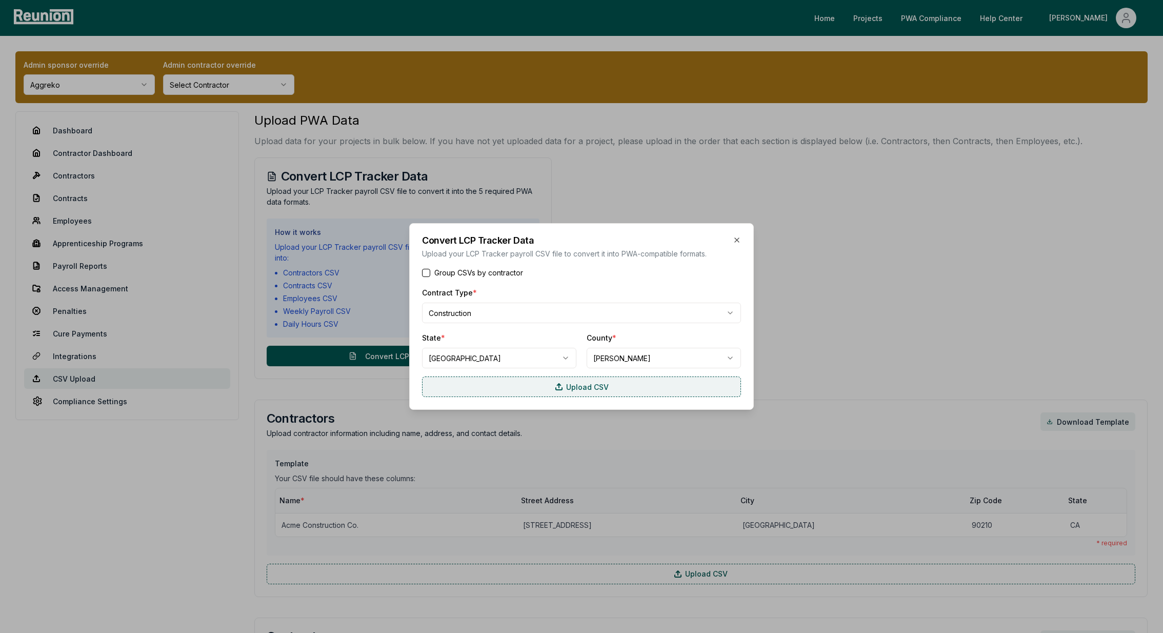
click at [503, 382] on label "Upload CSV" at bounding box center [581, 386] width 319 height 21
click at [0, 0] on input "Upload CSV" at bounding box center [0, 0] width 0 height 0
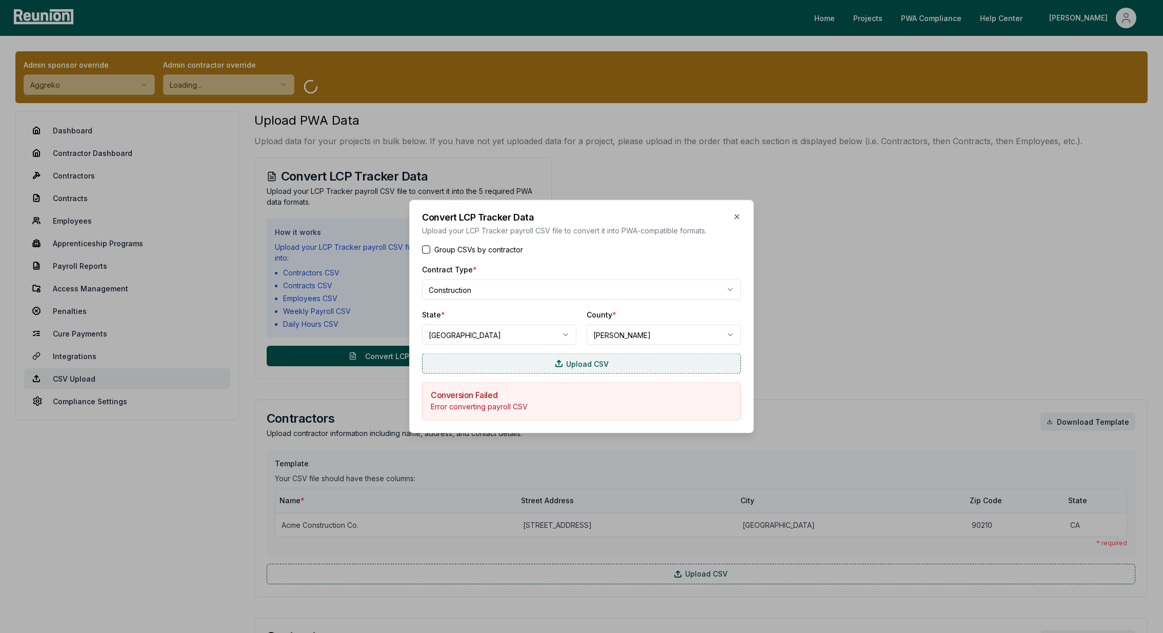
click at [555, 359] on icon at bounding box center [559, 363] width 8 height 8
click at [0, 0] on input "Upload CSV" at bounding box center [0, 0] width 0 height 0
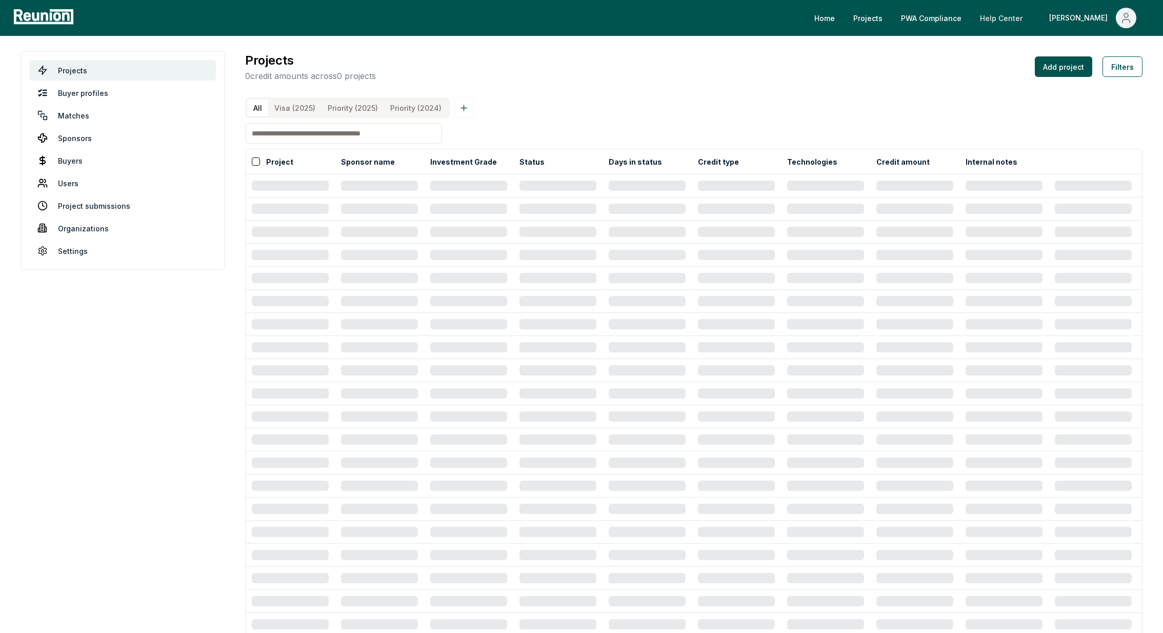
click at [1026, 25] on link "Help Center" at bounding box center [1001, 18] width 59 height 21
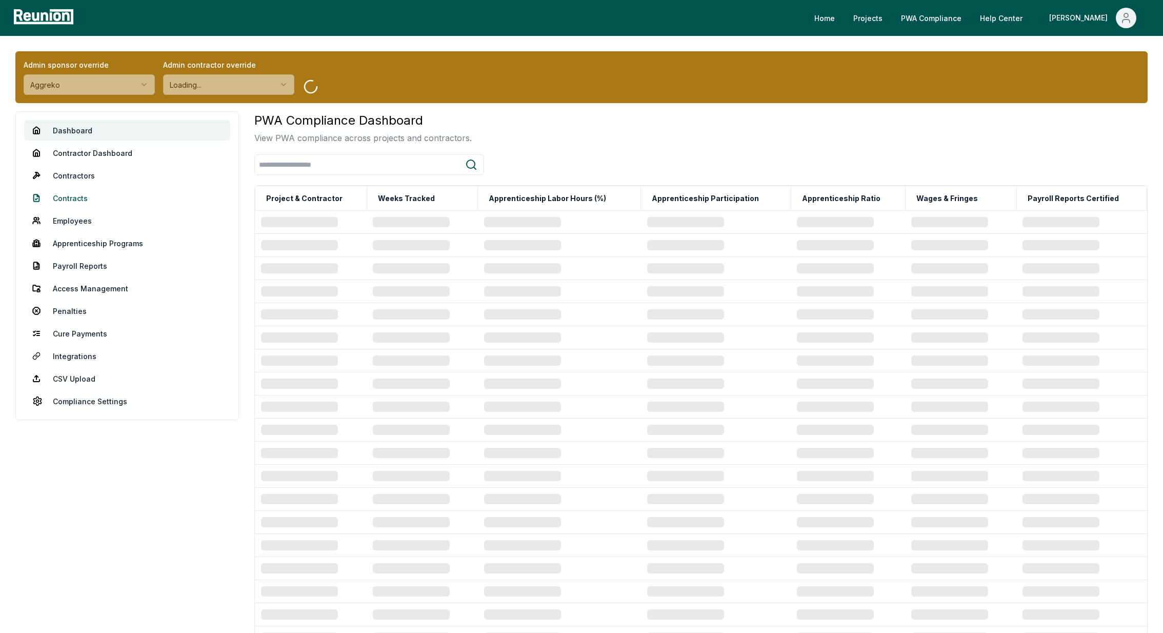
click at [84, 201] on link "Contracts" at bounding box center [127, 198] width 206 height 21
